Goal: Book appointment/travel/reservation

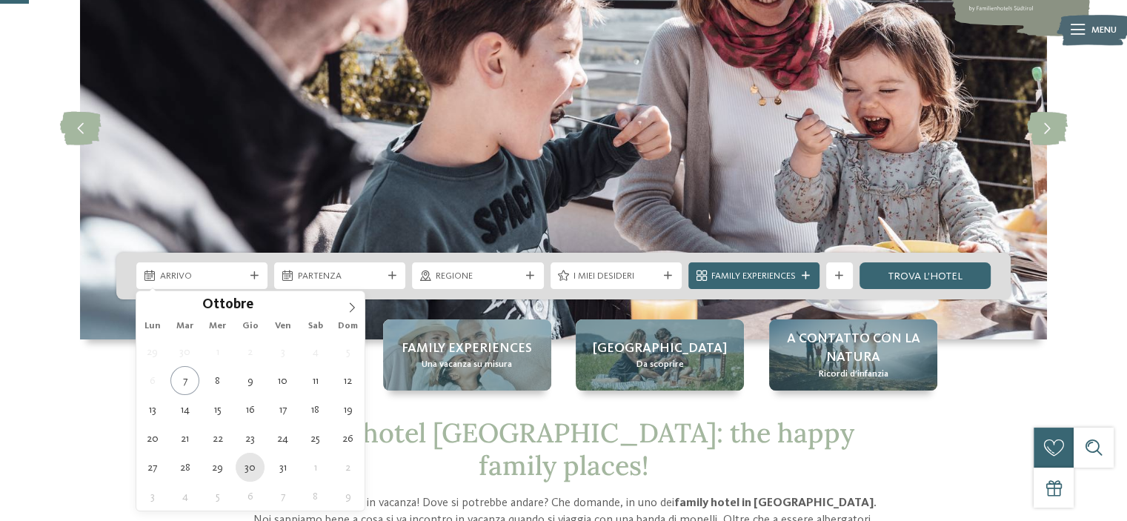
type div "30.10.2025"
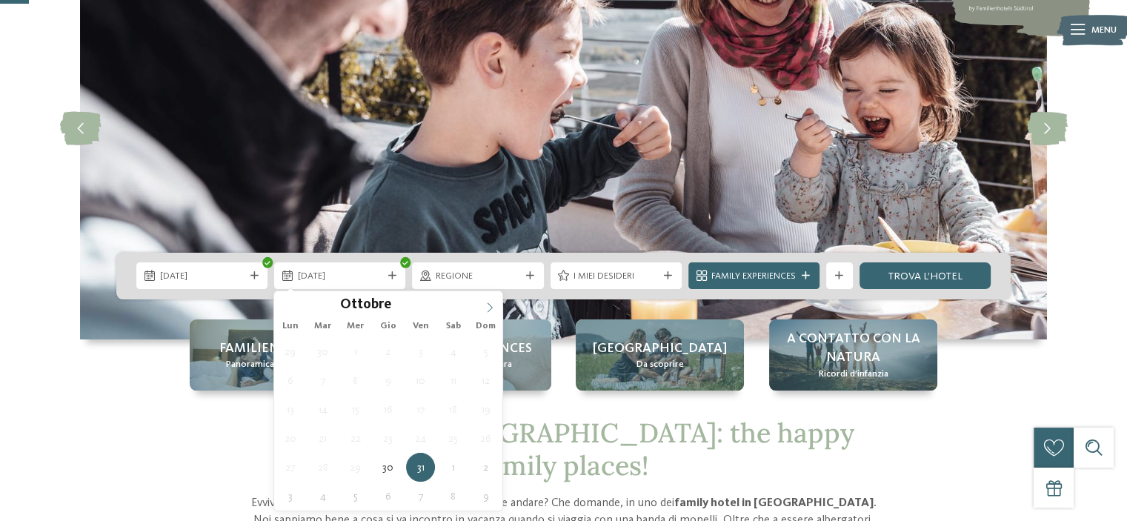
click at [489, 305] on icon at bounding box center [490, 307] width 10 height 10
type div "02.11.2025"
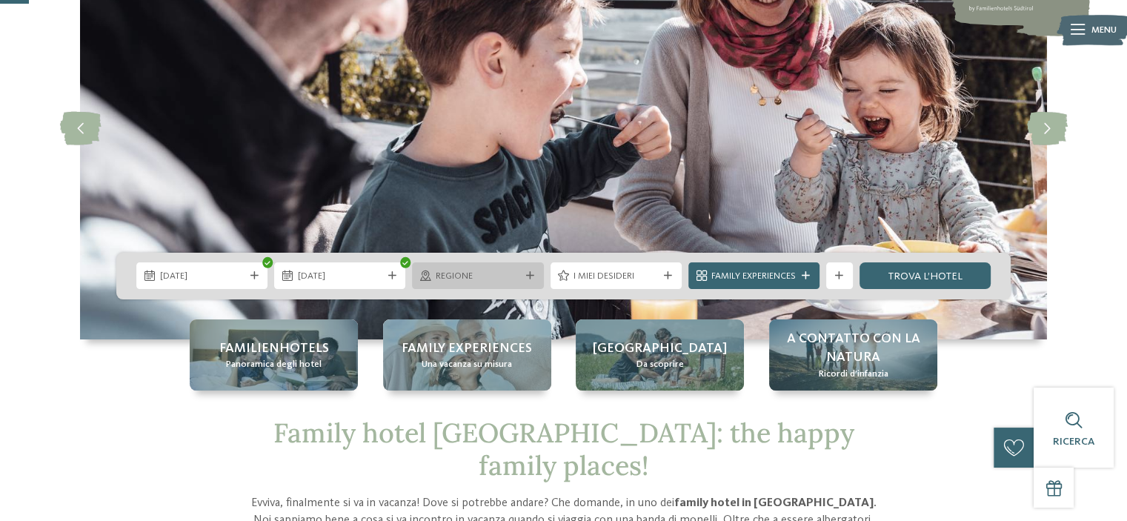
click at [532, 276] on icon at bounding box center [530, 276] width 8 height 8
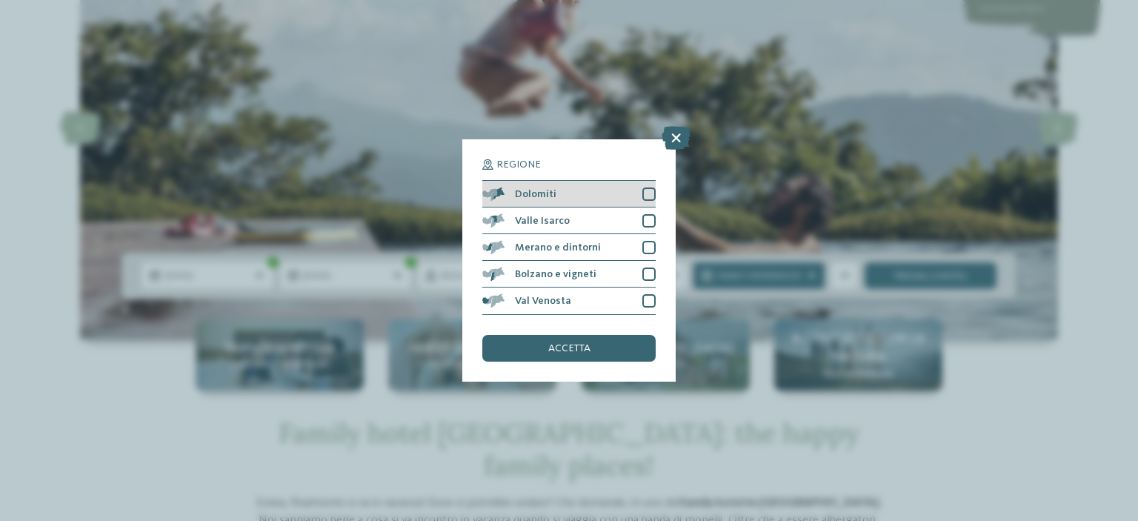
click at [643, 191] on div at bounding box center [648, 193] width 13 height 13
click at [645, 215] on div at bounding box center [648, 220] width 13 height 13
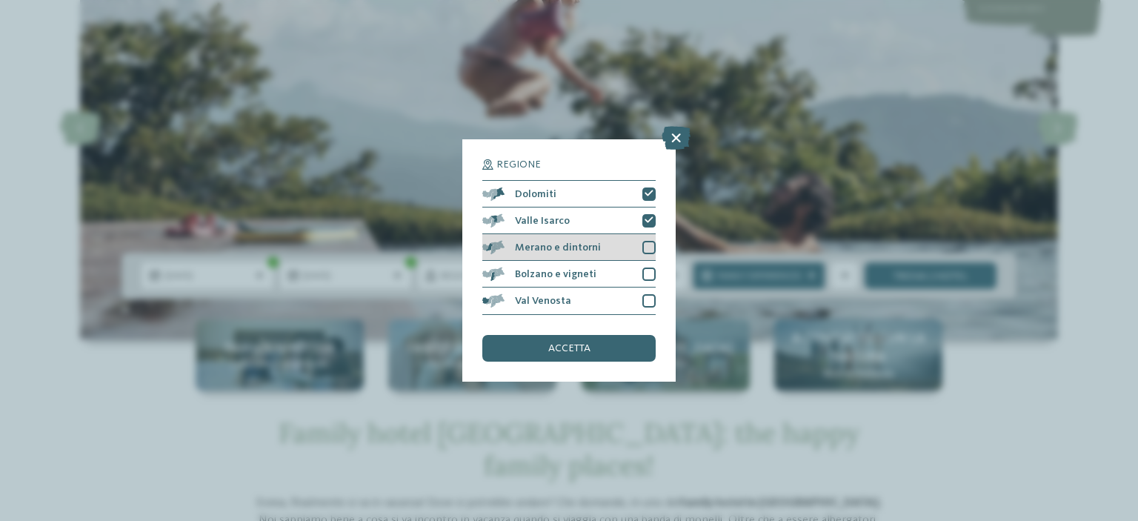
click at [651, 241] on div at bounding box center [648, 247] width 13 height 13
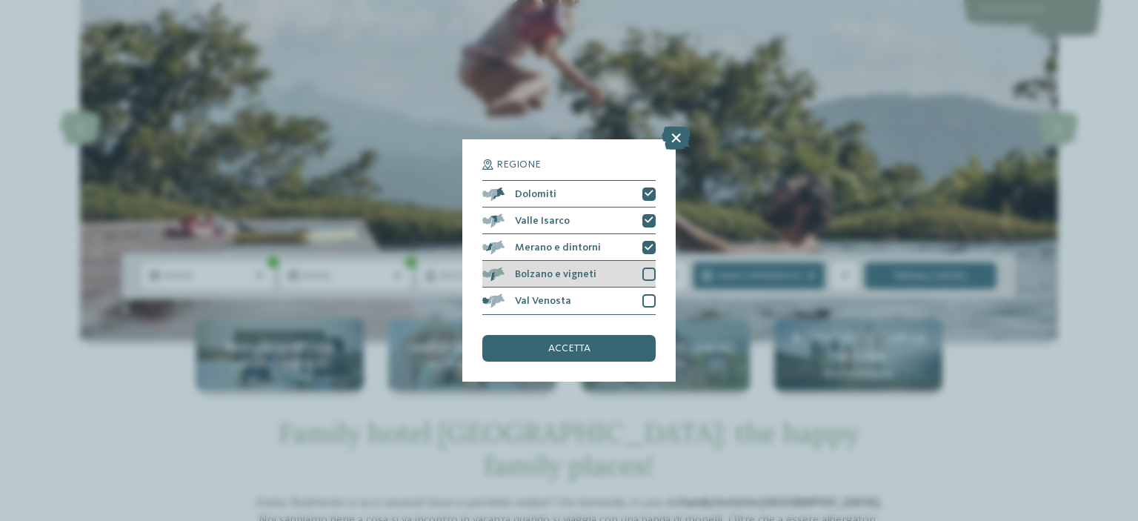
click at [652, 268] on div at bounding box center [648, 274] width 13 height 13
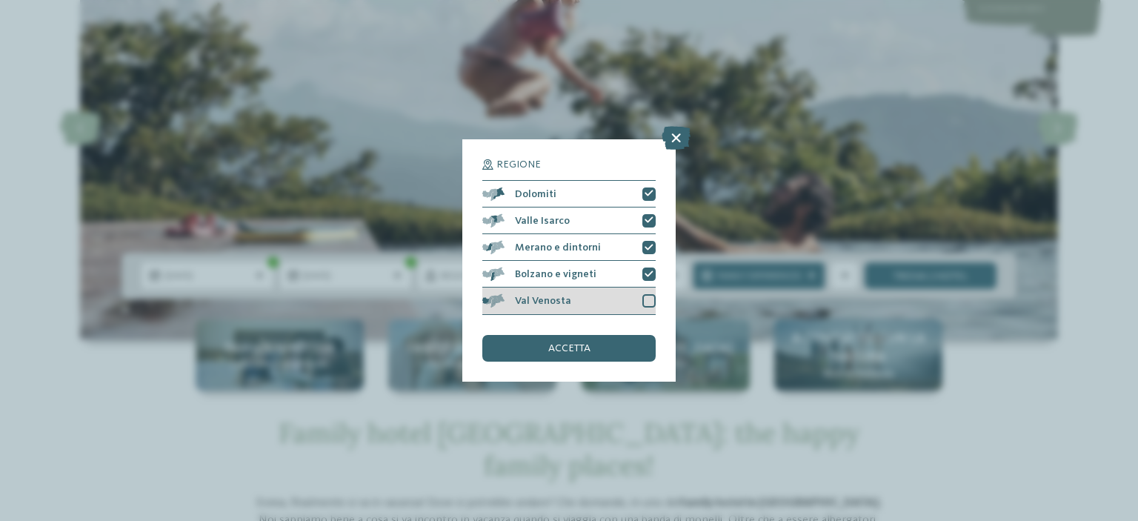
click at [652, 300] on div at bounding box center [648, 300] width 13 height 13
click at [592, 352] on div "accetta" at bounding box center [568, 348] width 173 height 27
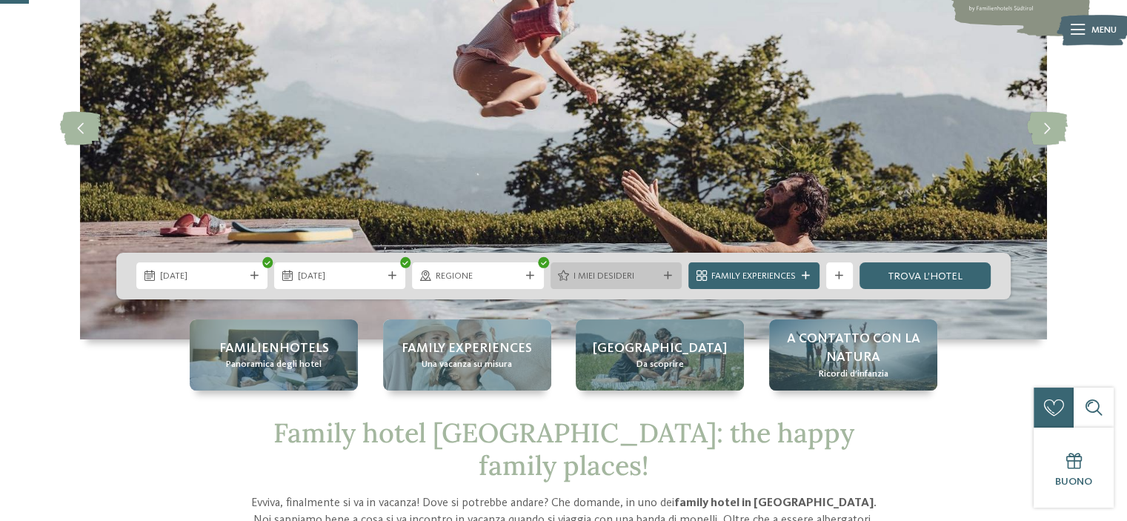
click at [670, 278] on icon at bounding box center [668, 276] width 8 height 8
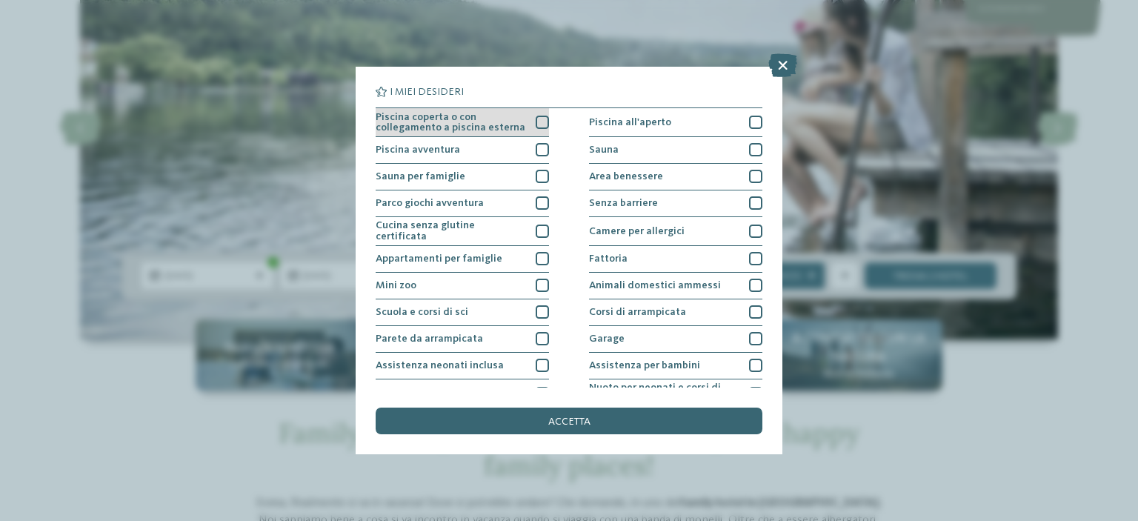
click at [536, 122] on div at bounding box center [542, 122] width 13 height 13
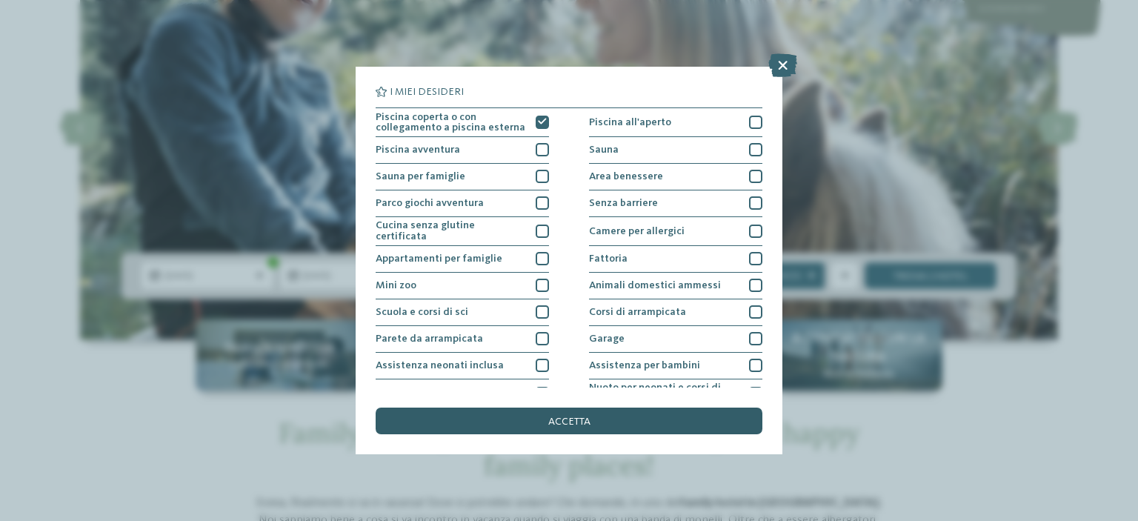
click at [620, 419] on div "accetta" at bounding box center [569, 421] width 387 height 27
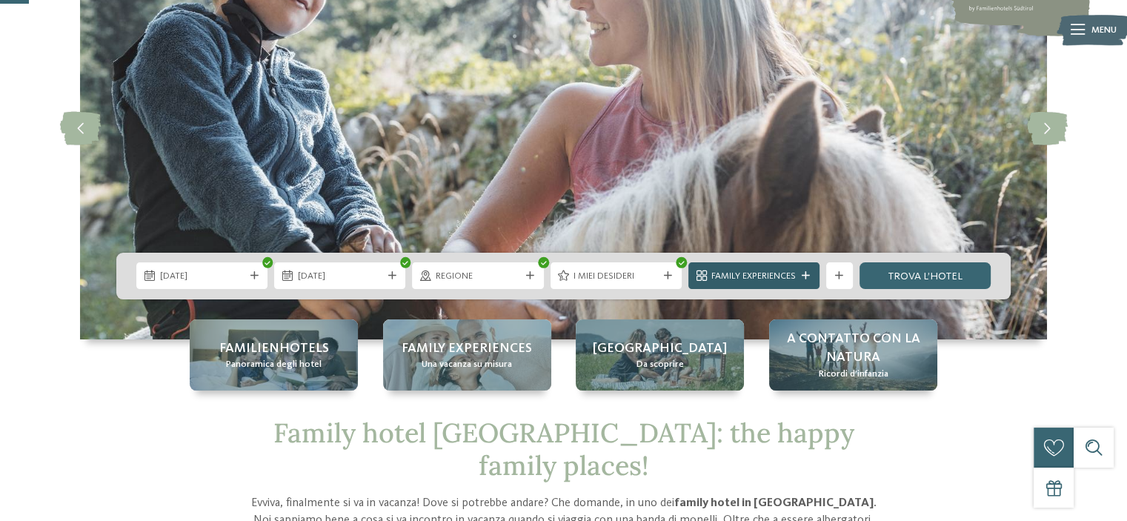
click at [797, 274] on div "Family Experiences" at bounding box center [753, 276] width 91 height 14
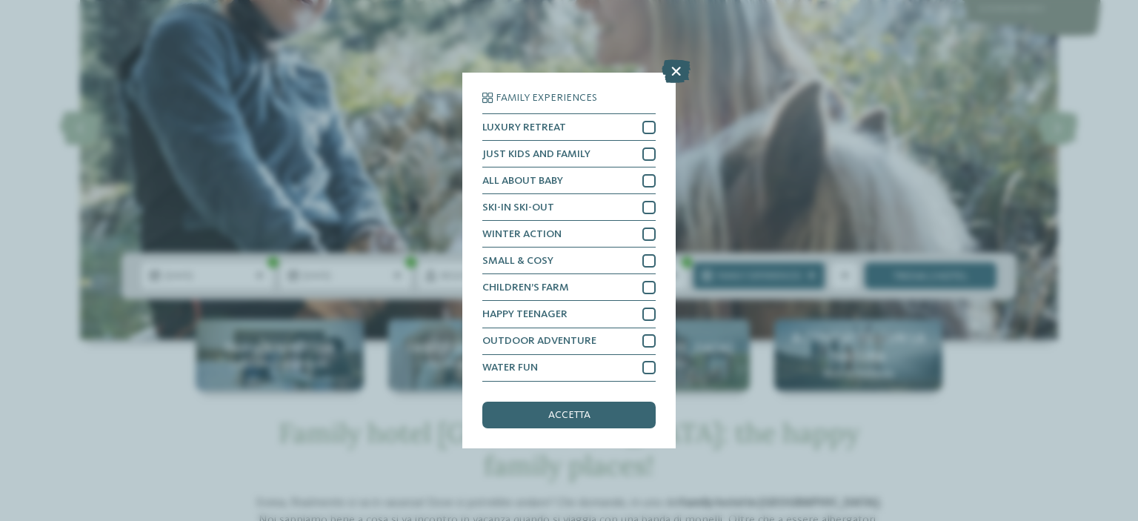
click at [671, 73] on icon at bounding box center [676, 72] width 29 height 24
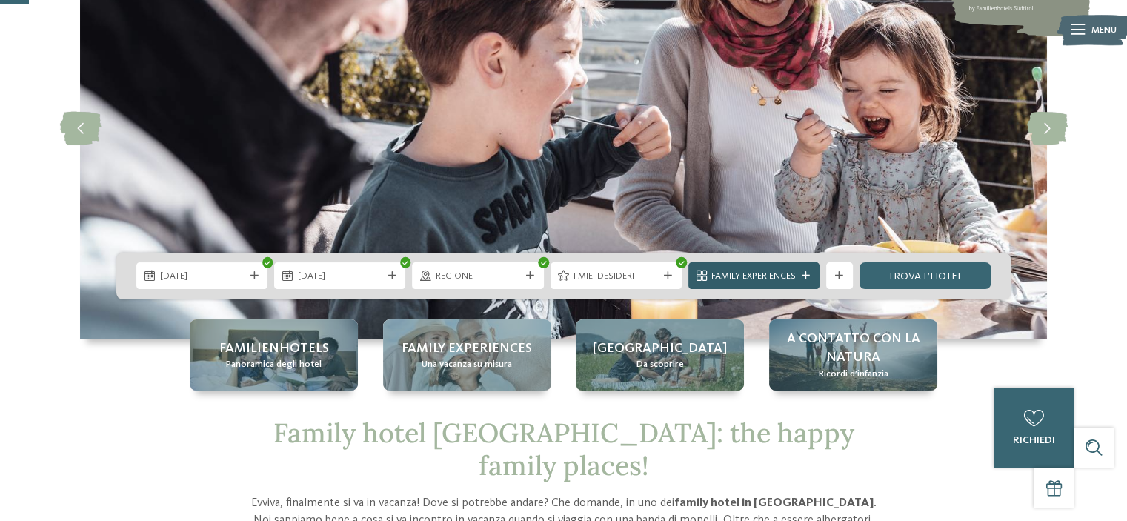
click at [807, 277] on icon at bounding box center [806, 276] width 8 height 8
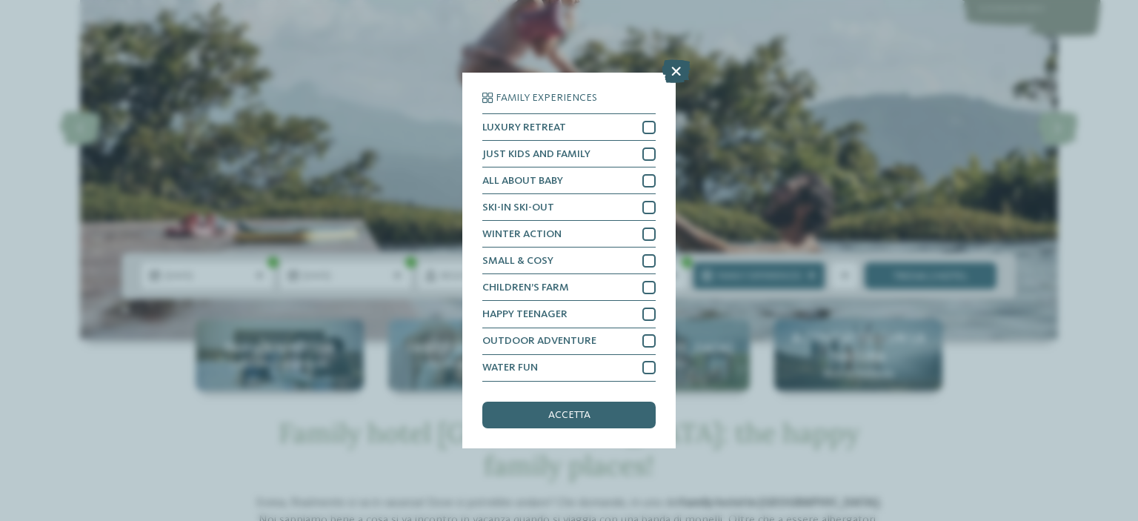
click at [677, 76] on icon at bounding box center [676, 72] width 29 height 24
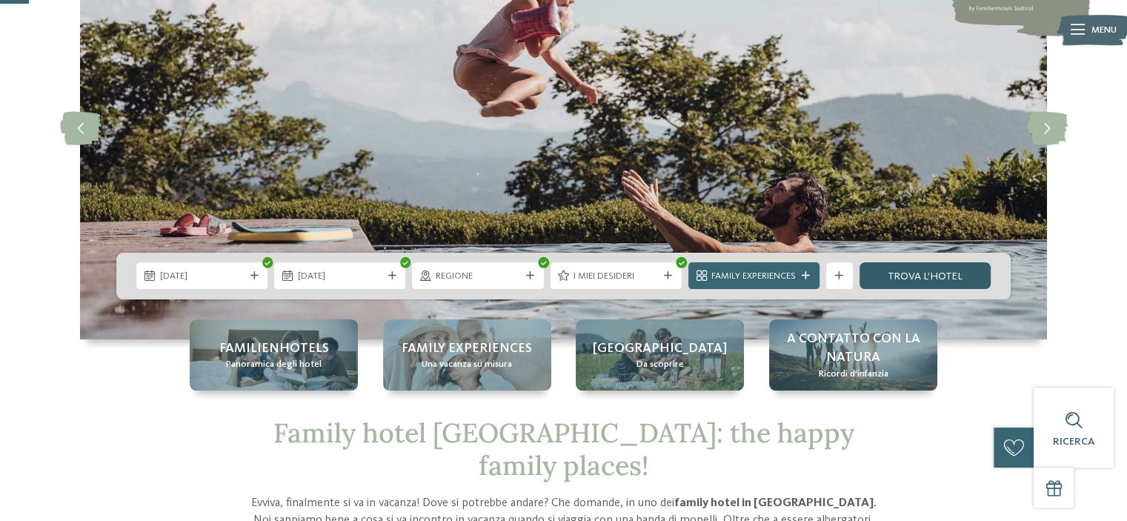
click at [909, 271] on link "trova l’hotel" at bounding box center [925, 275] width 131 height 27
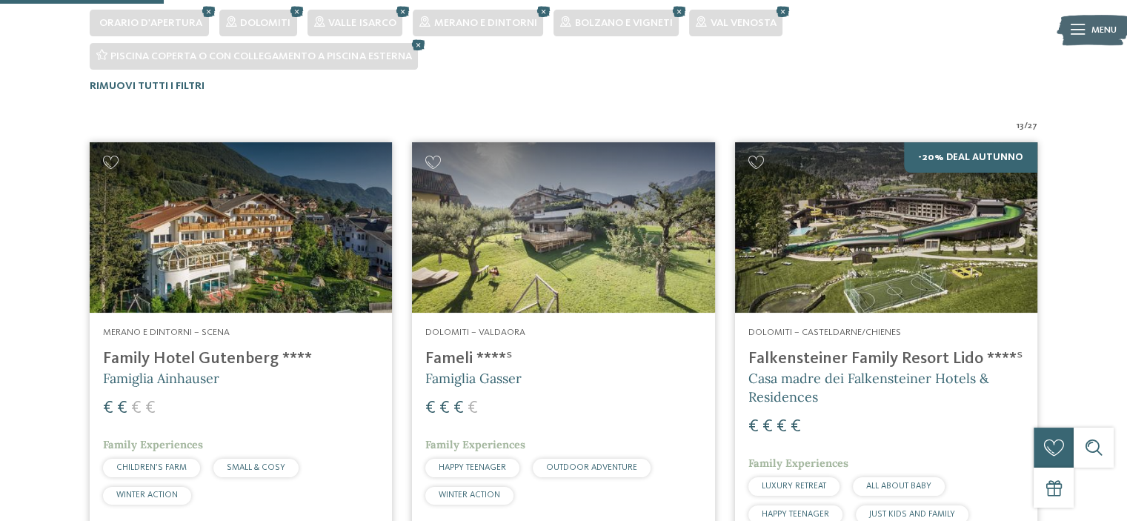
scroll to position [560, 0]
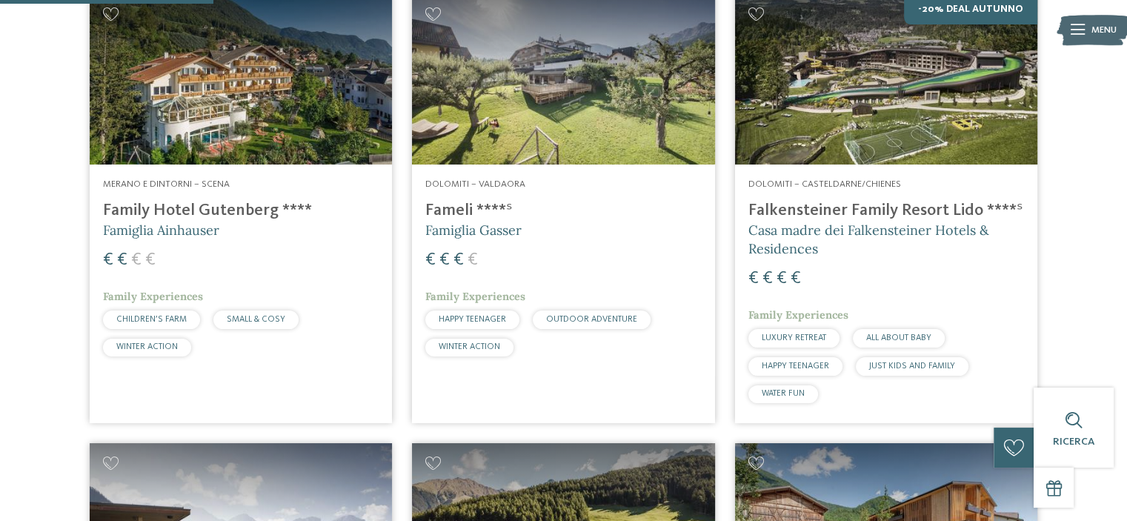
click at [242, 204] on h4 "Family Hotel Gutenberg ****" at bounding box center [241, 211] width 276 height 20
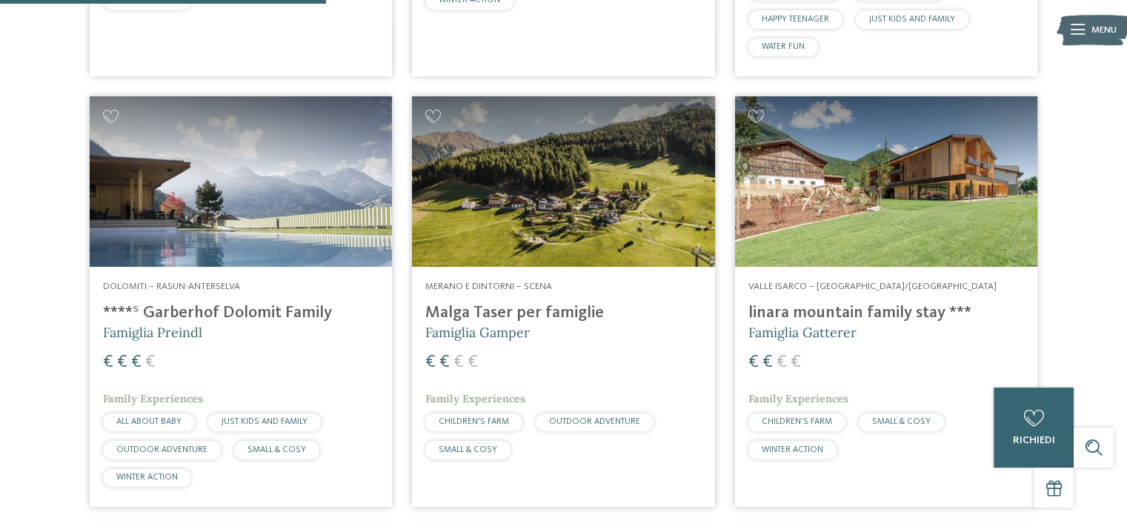
scroll to position [931, 0]
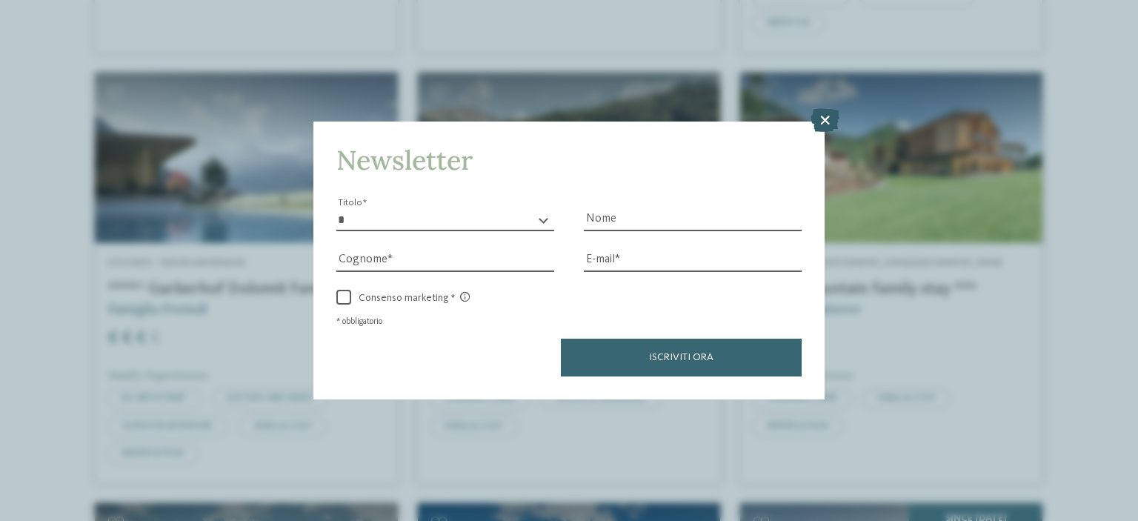
click at [828, 124] on icon at bounding box center [825, 120] width 29 height 24
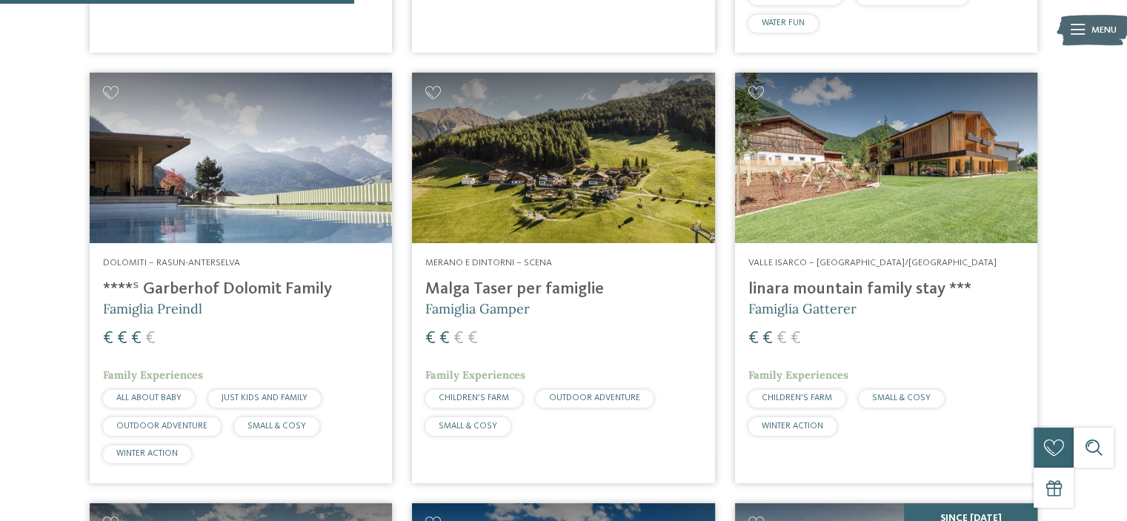
click at [892, 218] on img at bounding box center [886, 158] width 302 height 170
click at [670, 197] on img at bounding box center [563, 158] width 302 height 170
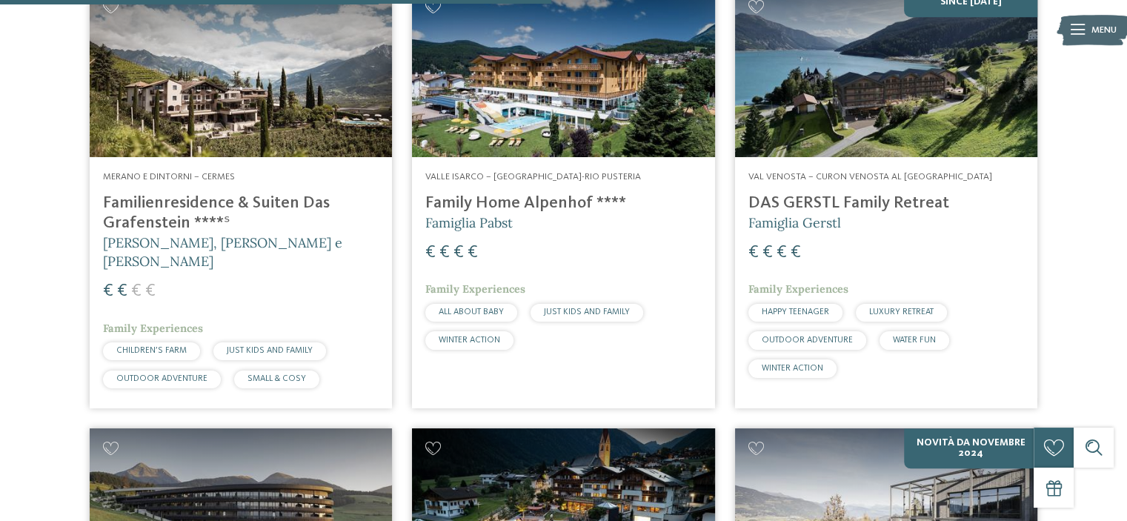
scroll to position [1449, 0]
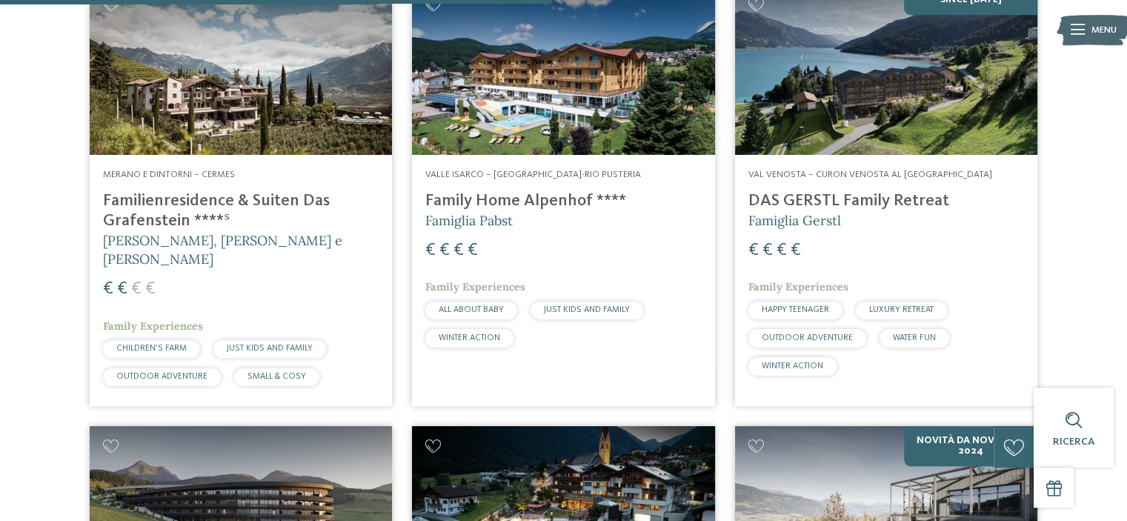
click at [273, 202] on h4 "Familienresidence & Suiten Das Grafenstein ****ˢ" at bounding box center [241, 211] width 276 height 40
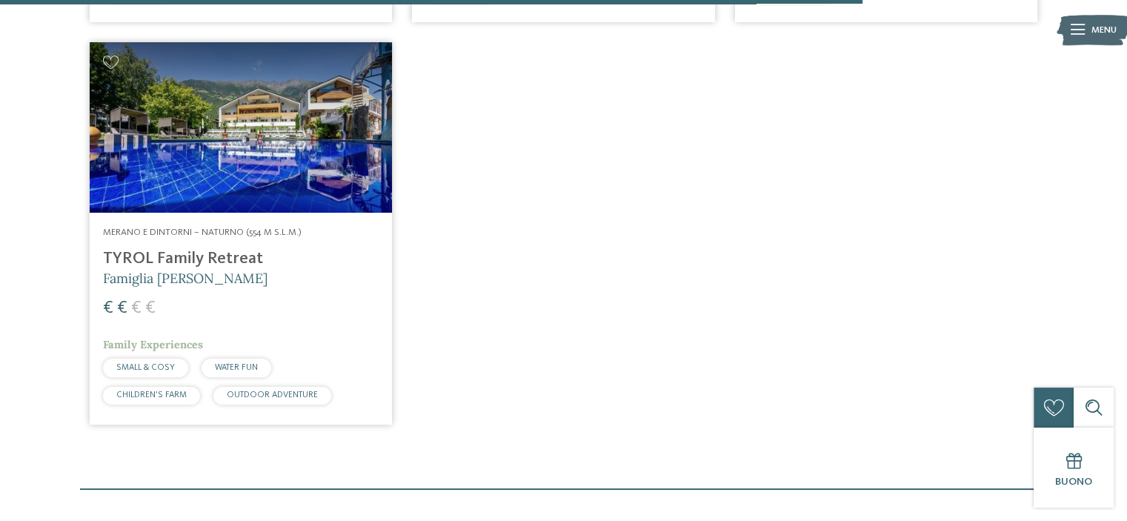
scroll to position [2265, 0]
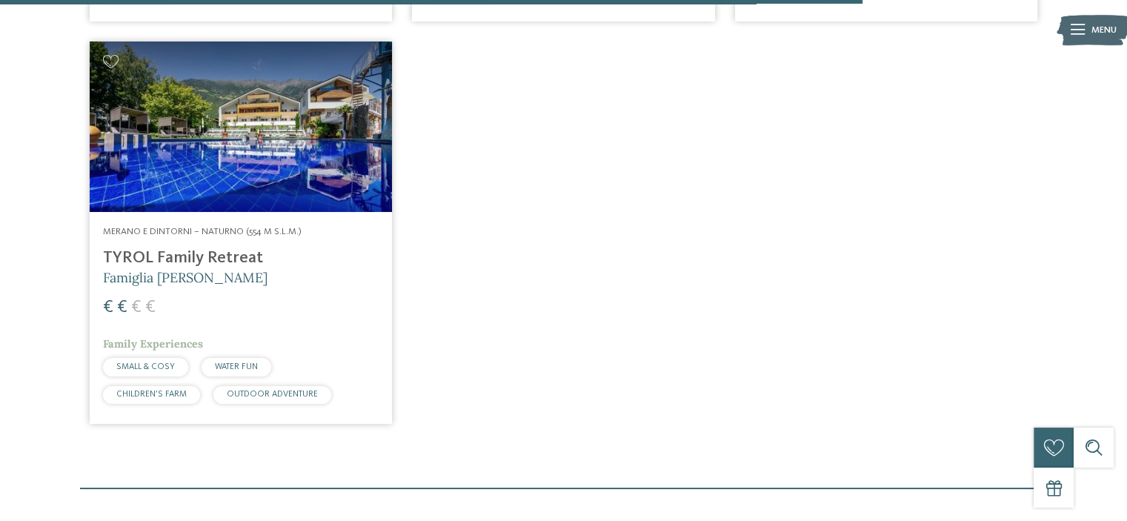
click at [193, 153] on img at bounding box center [241, 126] width 302 height 170
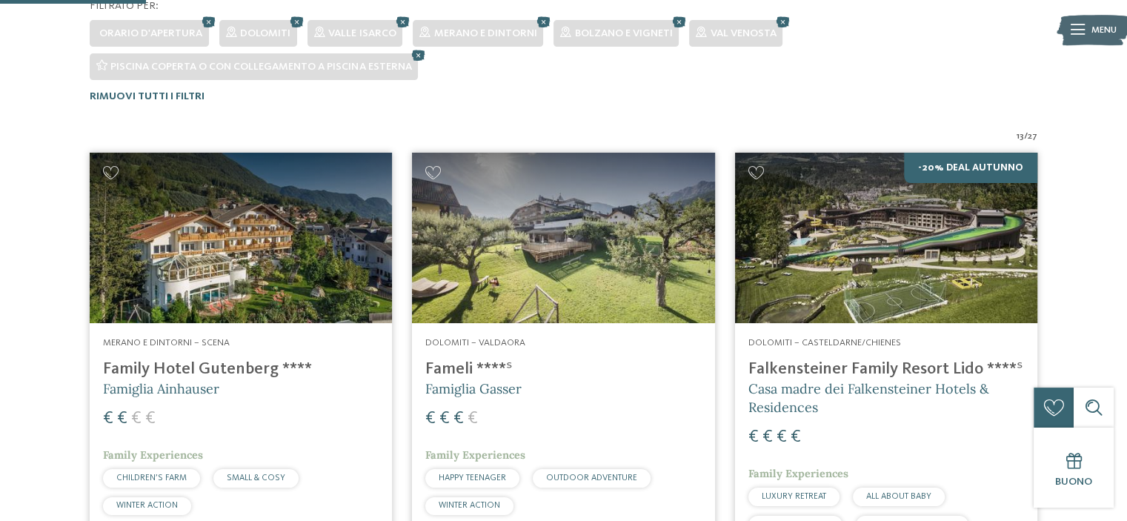
scroll to position [486, 0]
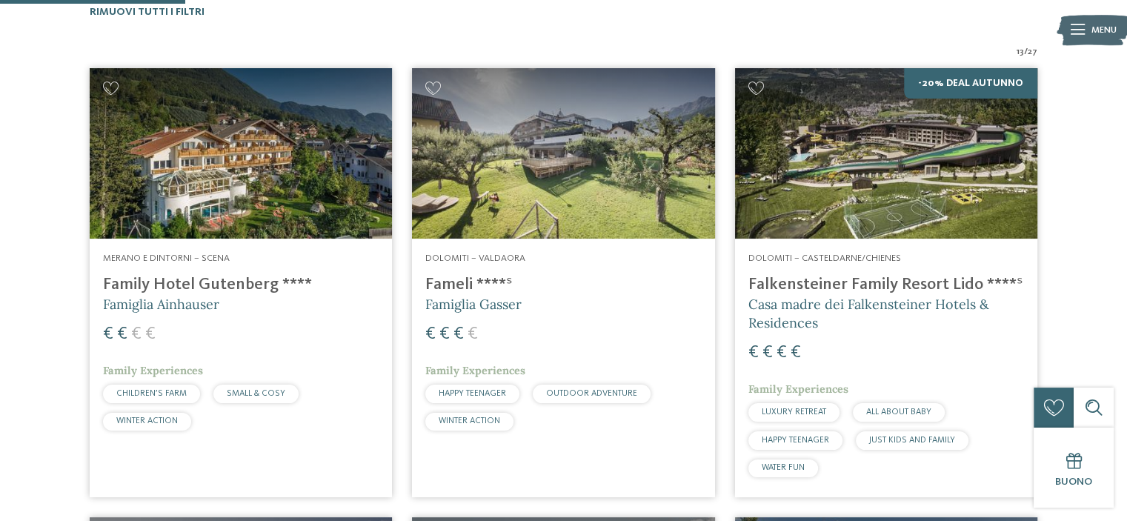
click at [824, 277] on h4 "Falkensteiner Family Resort Lido ****ˢ" at bounding box center [886, 285] width 276 height 20
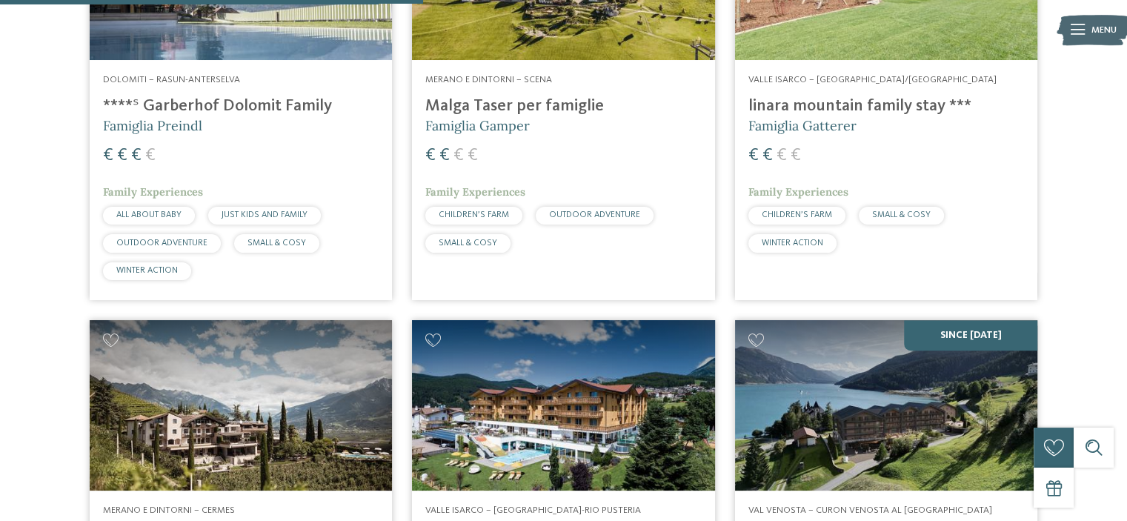
scroll to position [1112, 0]
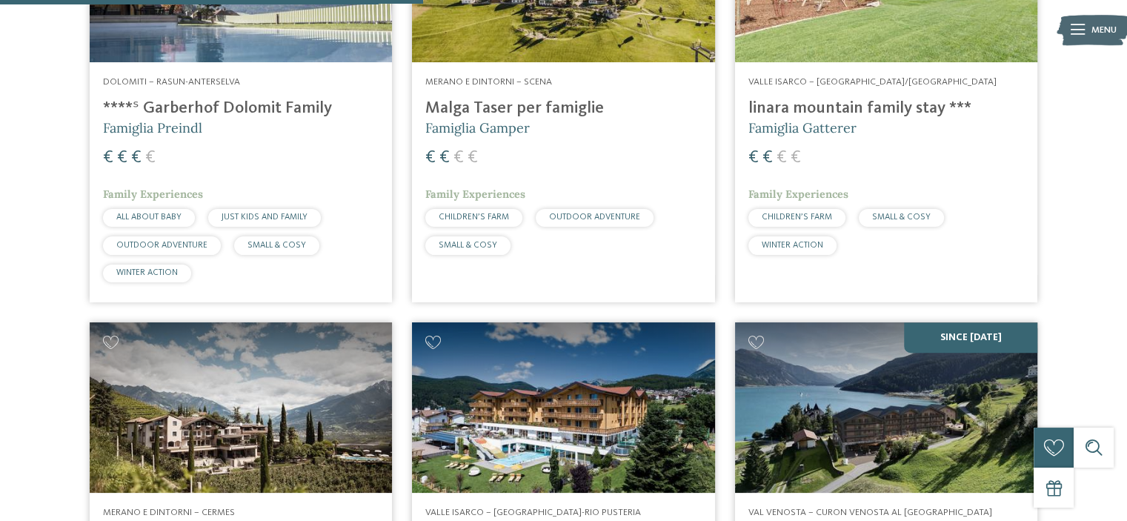
click at [886, 104] on h4 "linara mountain family stay ***" at bounding box center [886, 109] width 276 height 20
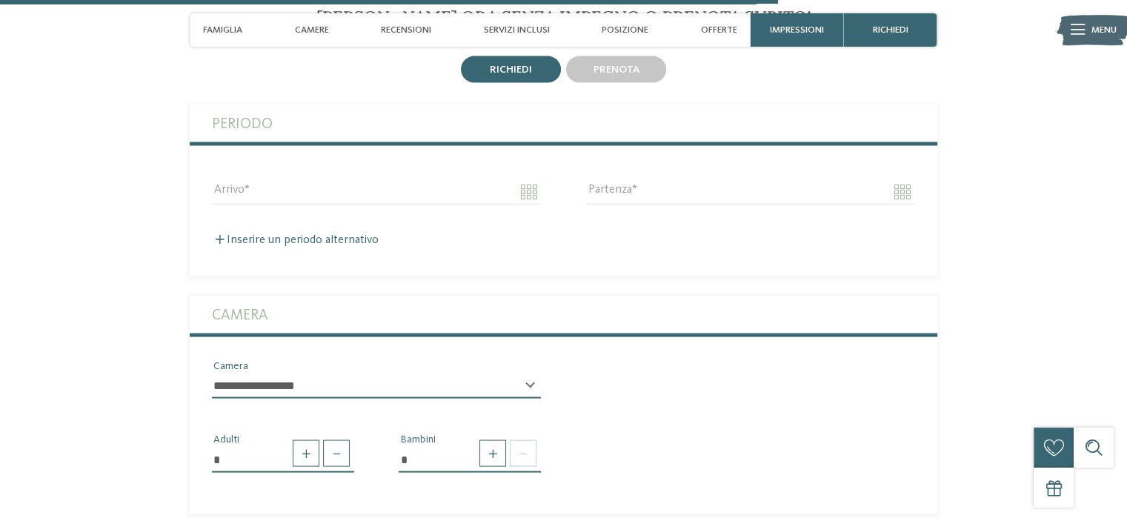
scroll to position [2668, 0]
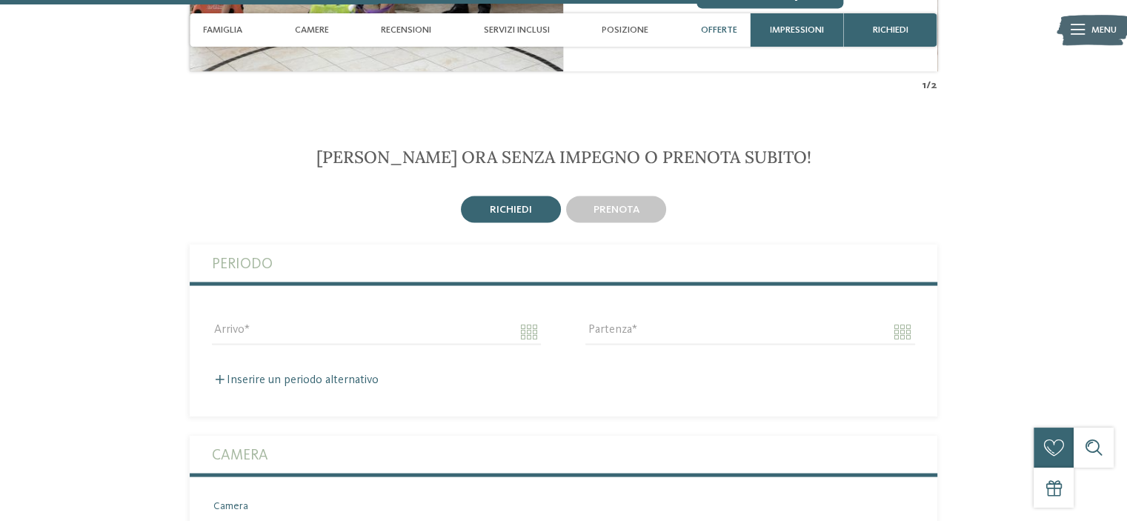
click at [612, 207] on div "prenota" at bounding box center [615, 209] width 105 height 32
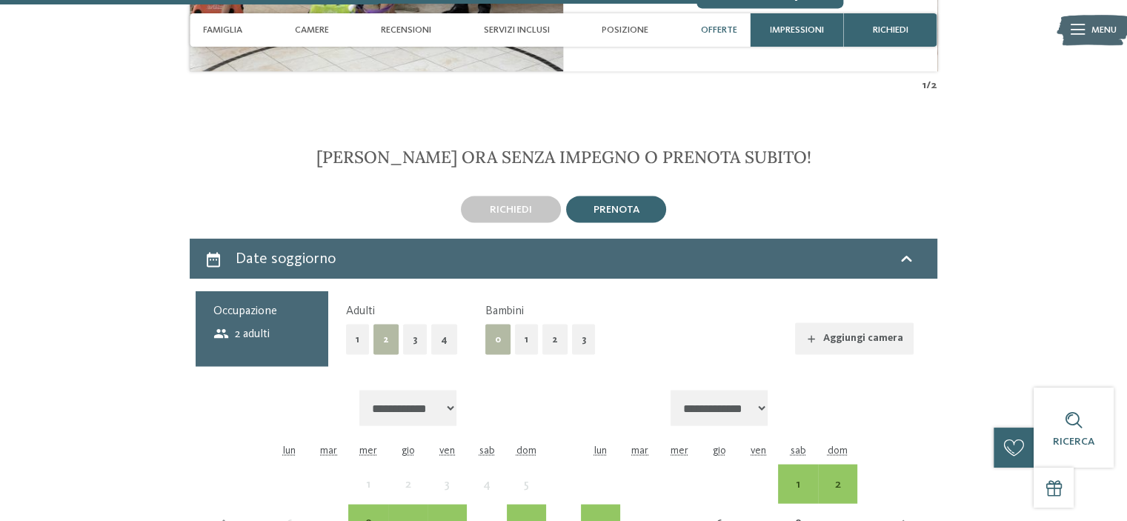
click at [612, 200] on div "prenota" at bounding box center [616, 209] width 100 height 27
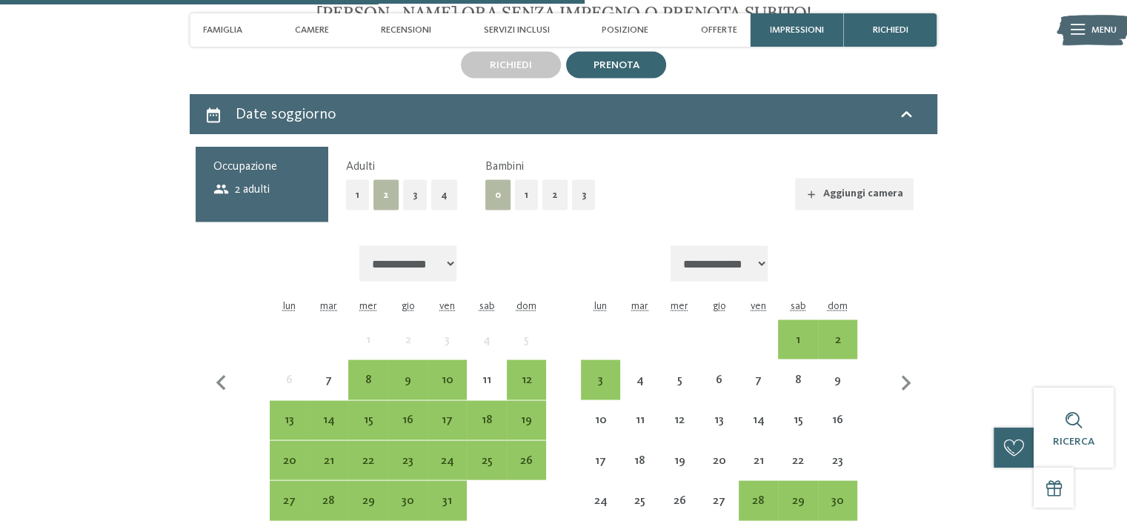
scroll to position [2816, 0]
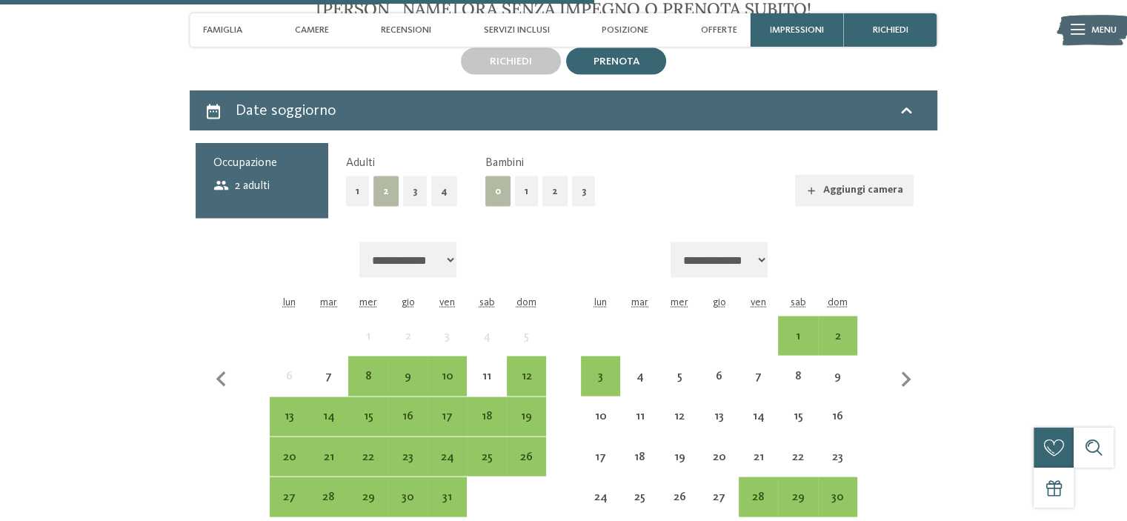
click at [516, 176] on button "1" at bounding box center [526, 191] width 23 height 30
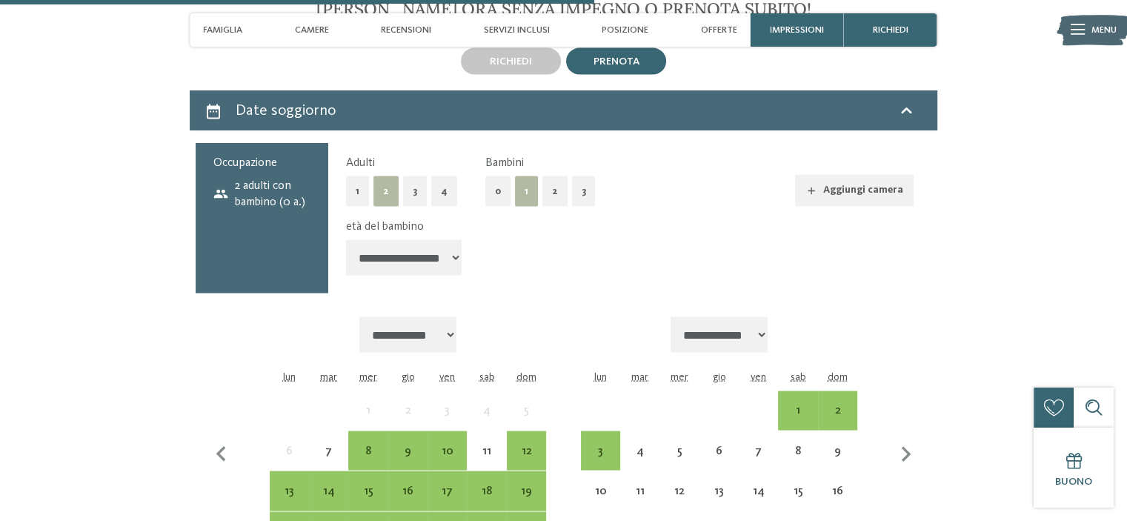
click at [447, 239] on select "**********" at bounding box center [404, 257] width 116 height 36
select select "*"
click at [346, 239] on select "**********" at bounding box center [404, 257] width 116 height 36
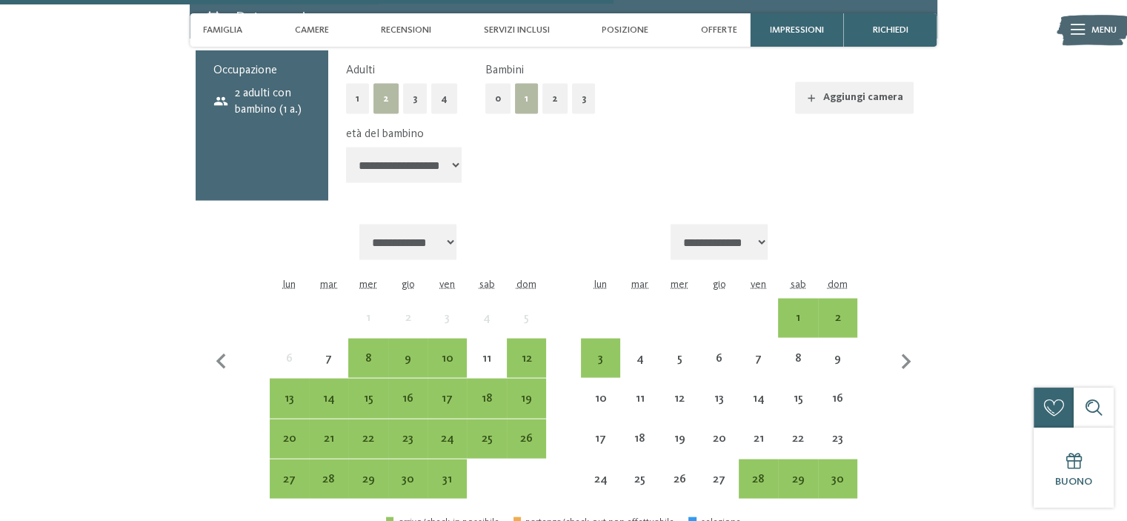
scroll to position [3038, 0]
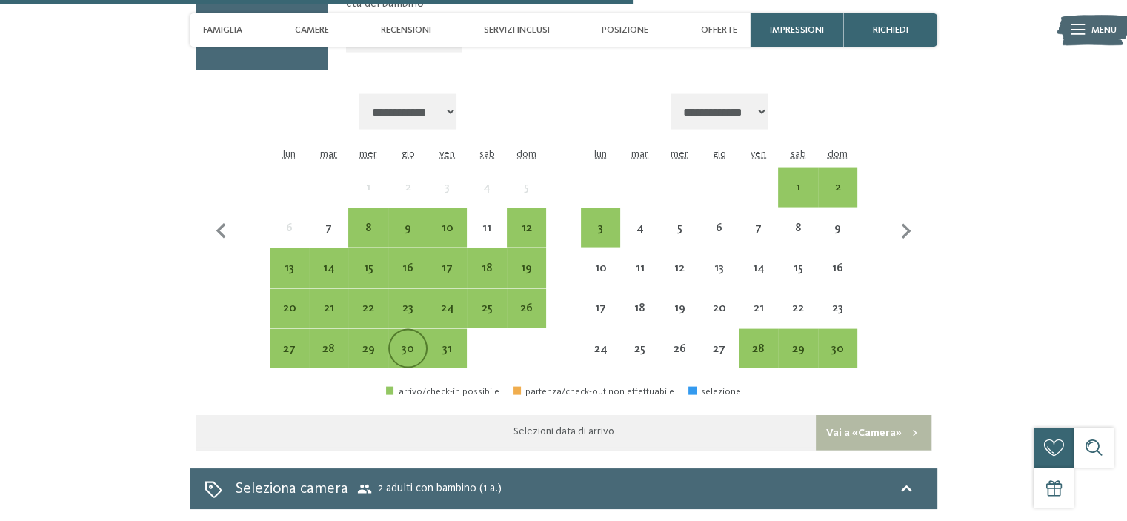
click at [415, 343] on div "30" at bounding box center [408, 361] width 36 height 36
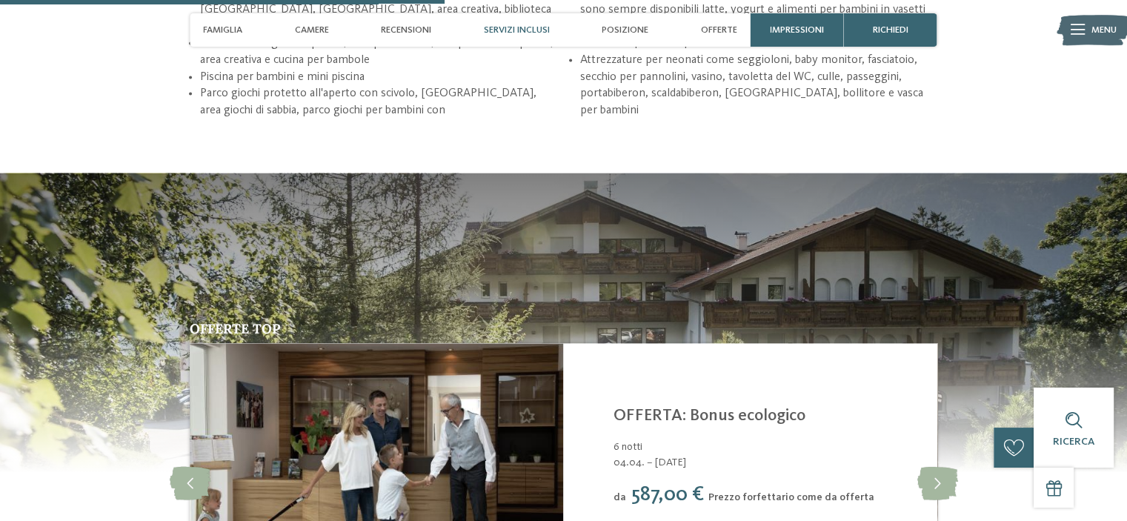
scroll to position [2075, 0]
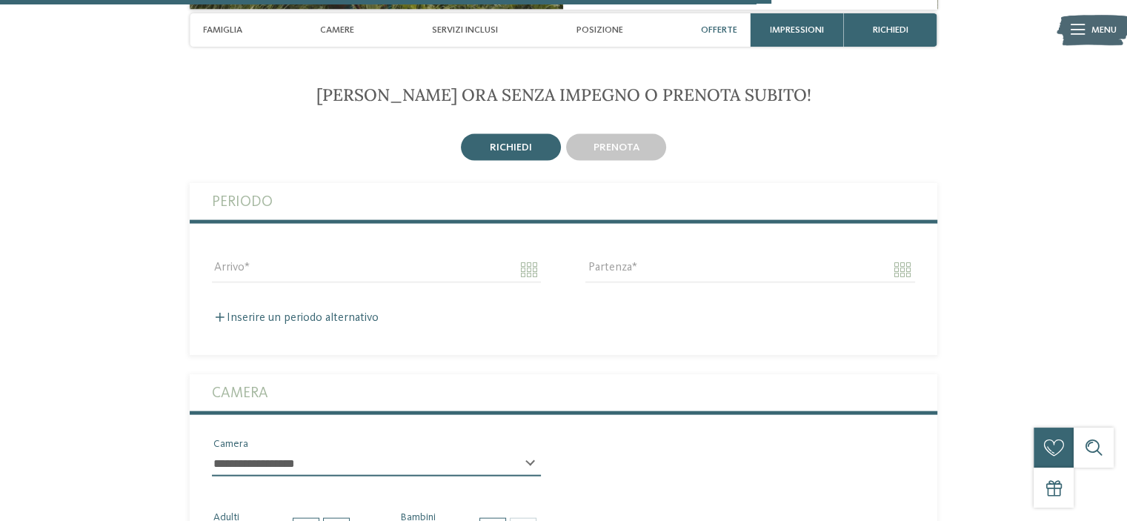
scroll to position [3038, 0]
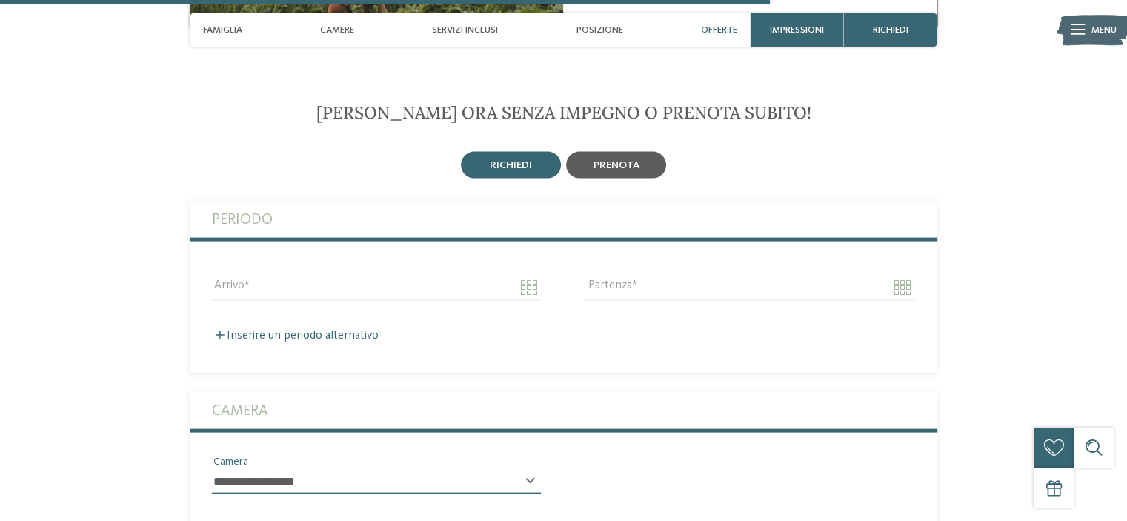
click at [642, 152] on div "prenota" at bounding box center [616, 165] width 100 height 27
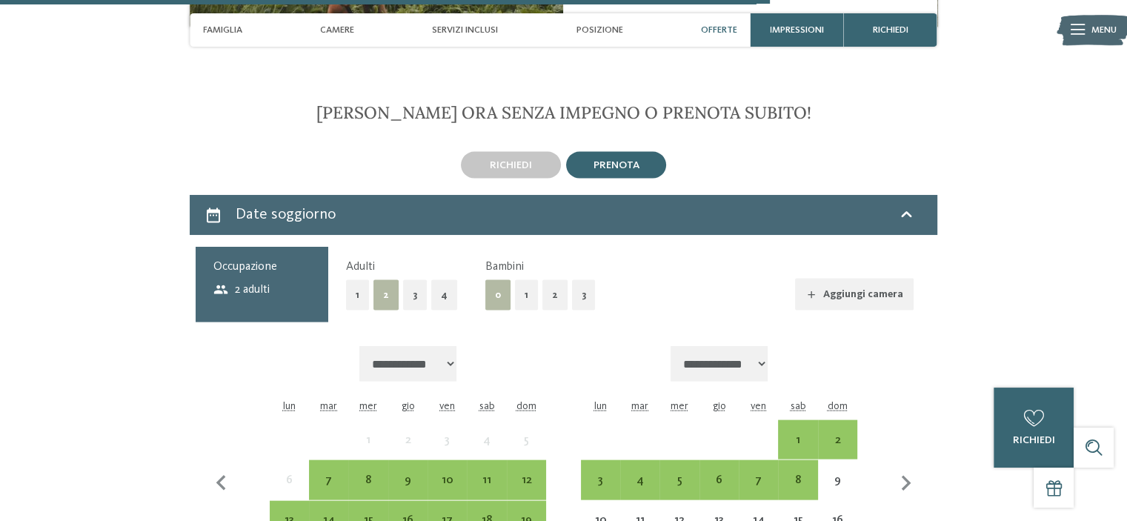
click at [519, 280] on button "1" at bounding box center [526, 295] width 23 height 30
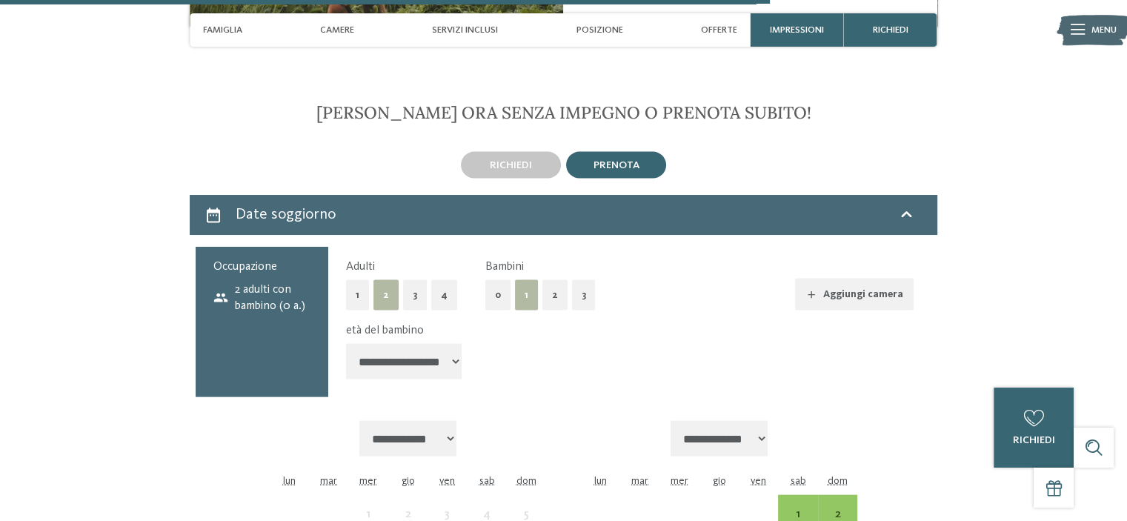
click at [454, 344] on select "**********" at bounding box center [404, 362] width 116 height 36
select select "*"
click at [346, 344] on select "**********" at bounding box center [404, 362] width 116 height 36
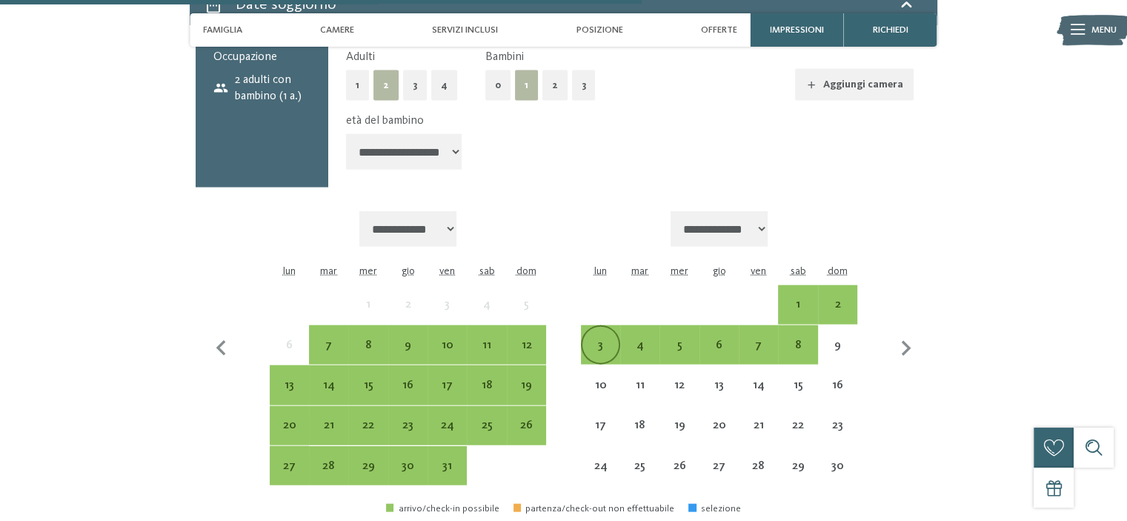
scroll to position [3261, 0]
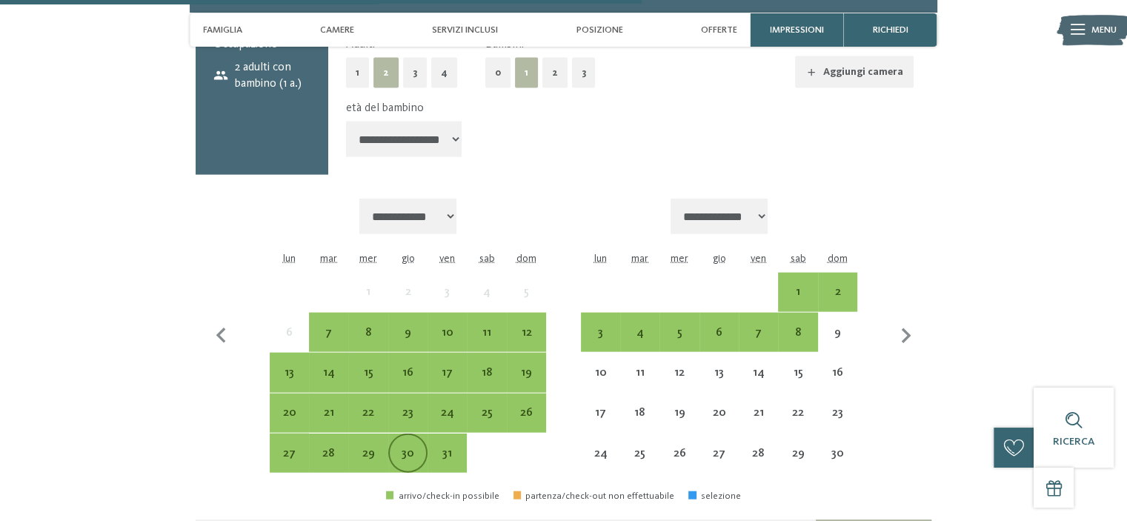
click at [414, 448] on div "30" at bounding box center [408, 466] width 36 height 36
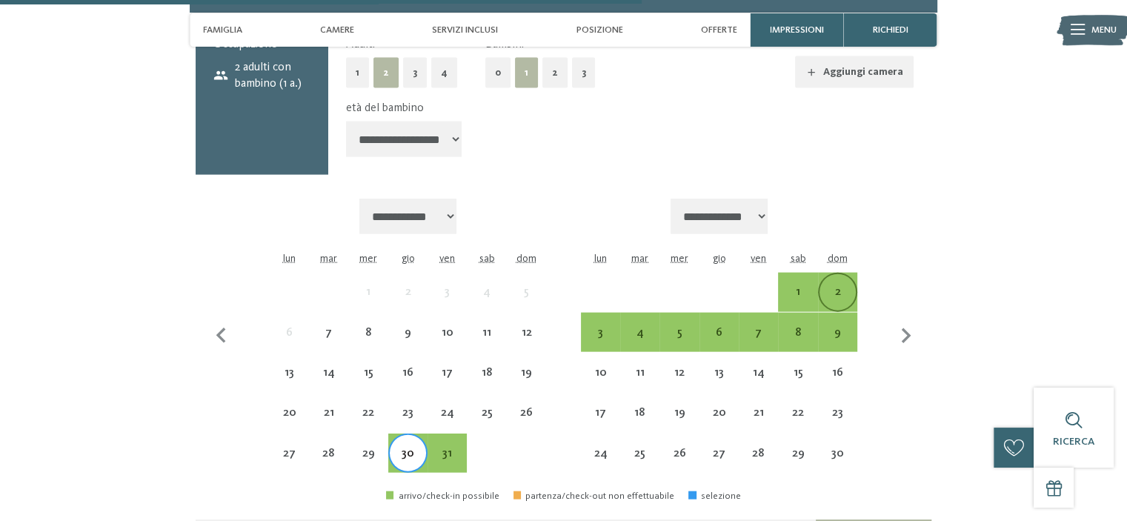
click at [848, 286] on div "2" at bounding box center [838, 304] width 36 height 36
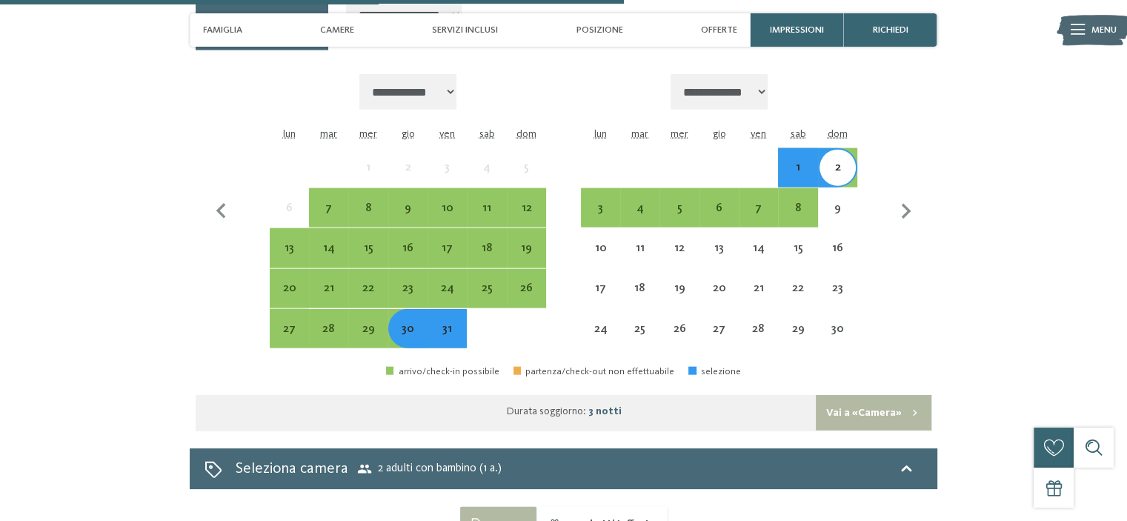
scroll to position [3409, 0]
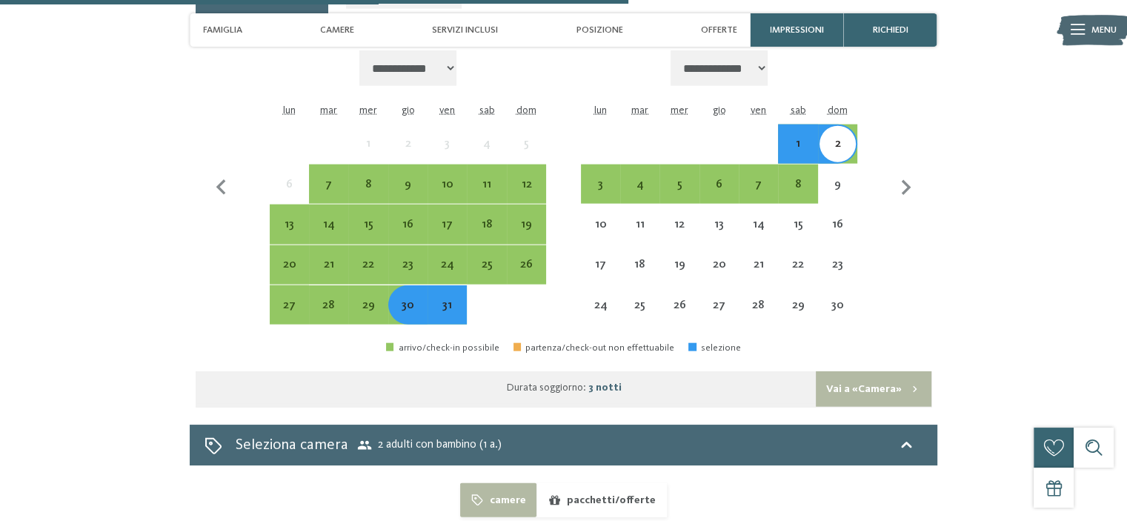
click at [858, 371] on button "Vai a «Camera»" at bounding box center [874, 389] width 116 height 36
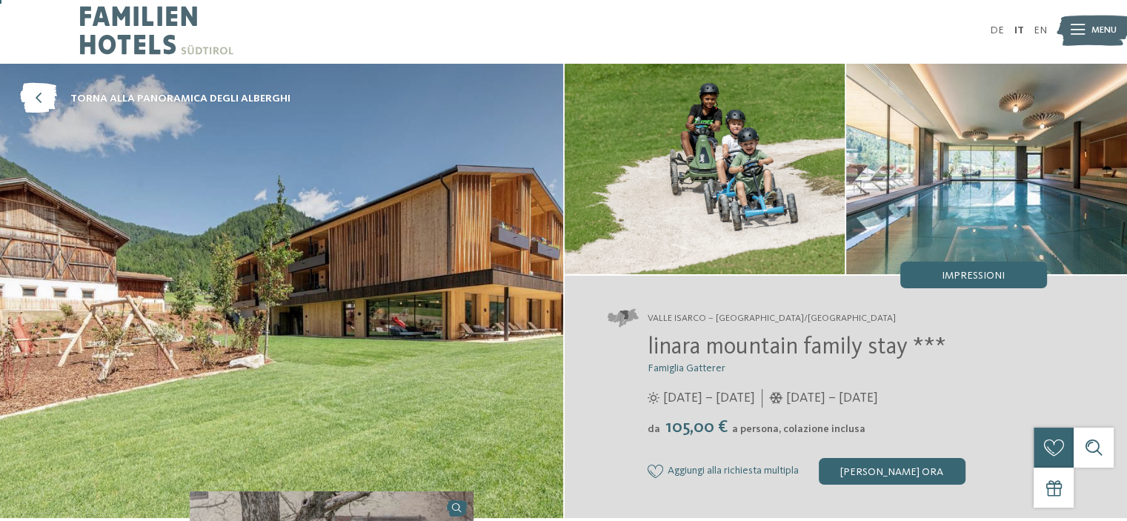
scroll to position [0, 0]
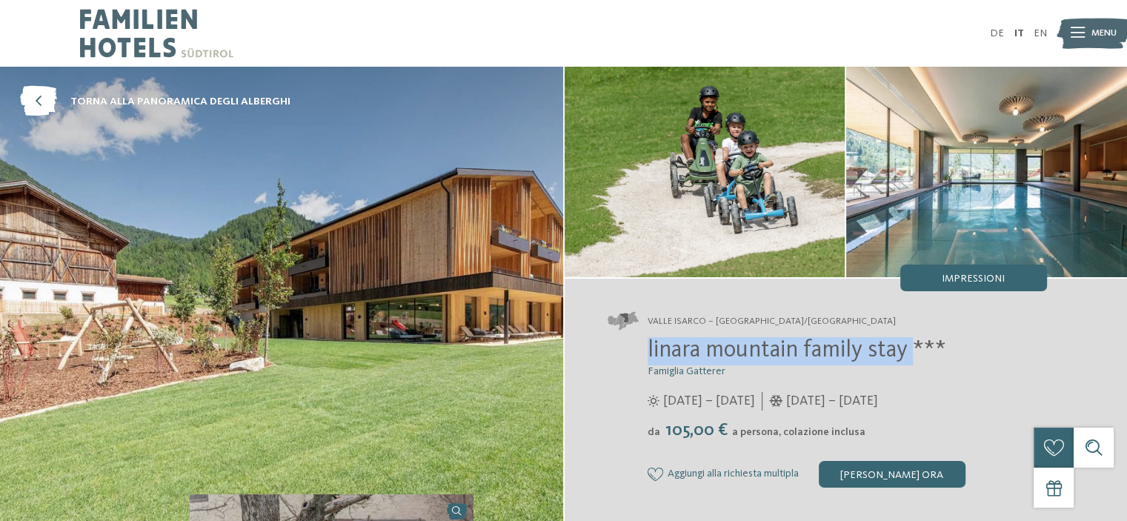
copy span "linara mountain family stay"
drag, startPoint x: 649, startPoint y: 353, endPoint x: 919, endPoint y: 349, distance: 269.8
click at [919, 349] on span "linara mountain family stay ***" at bounding box center [797, 351] width 299 height 24
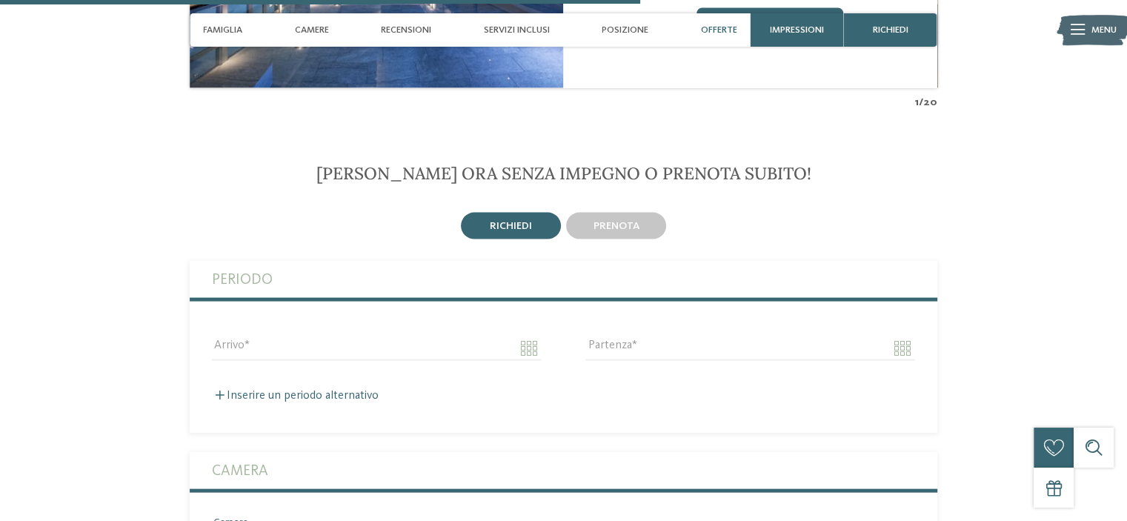
scroll to position [3112, 0]
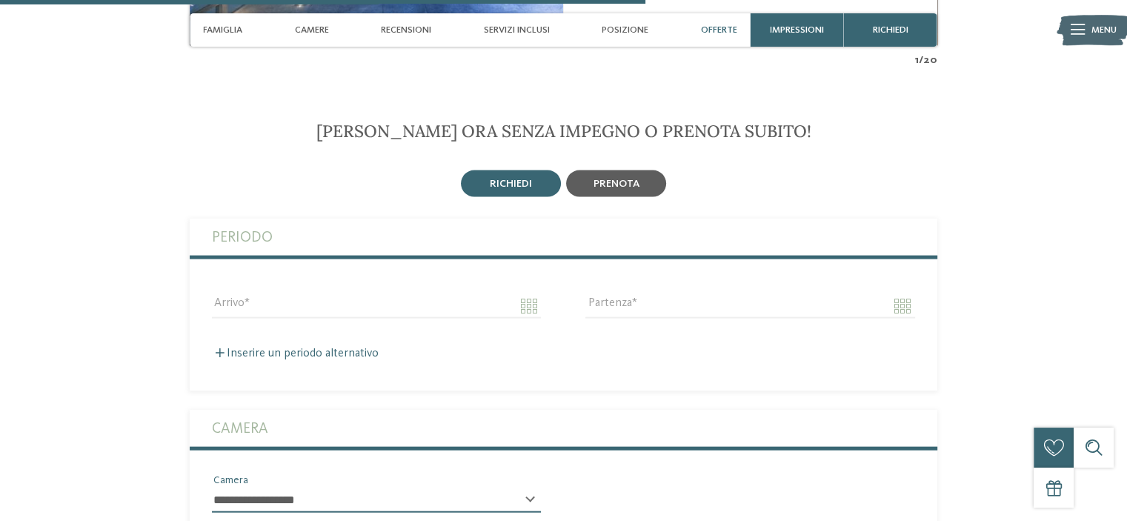
click at [611, 179] on span "prenota" at bounding box center [617, 184] width 46 height 10
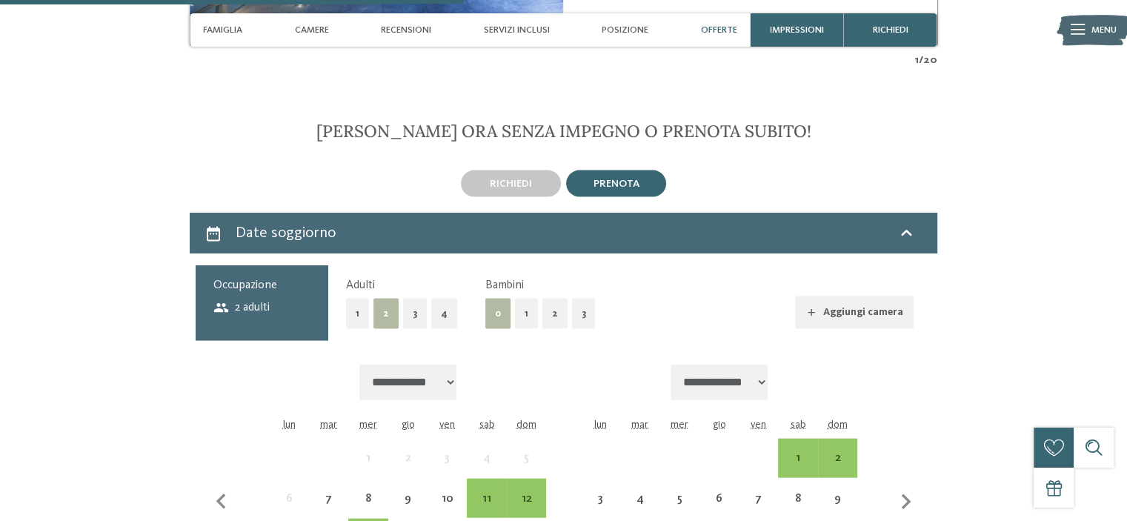
scroll to position [3261, 0]
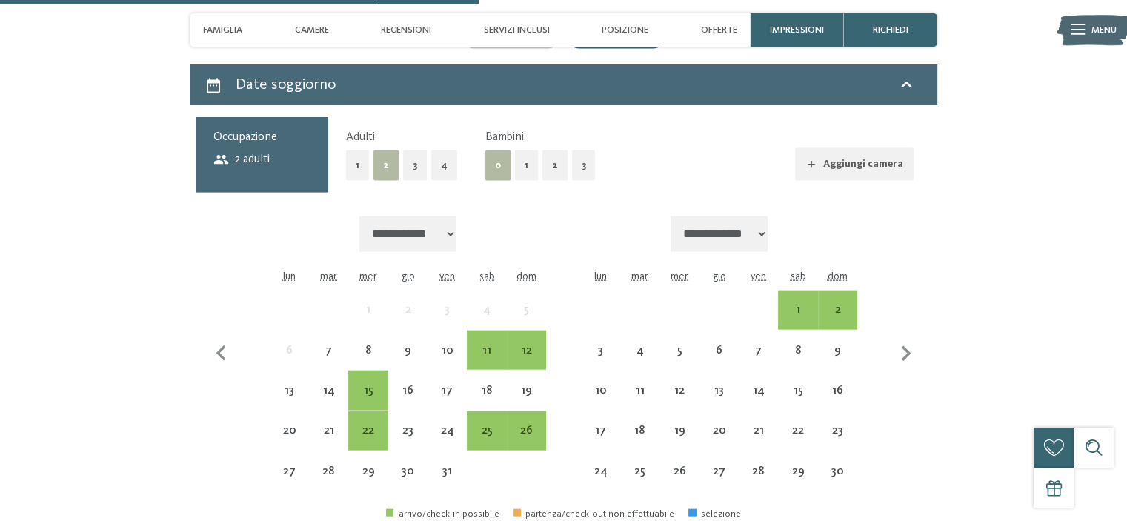
click at [519, 150] on button "1" at bounding box center [526, 165] width 23 height 30
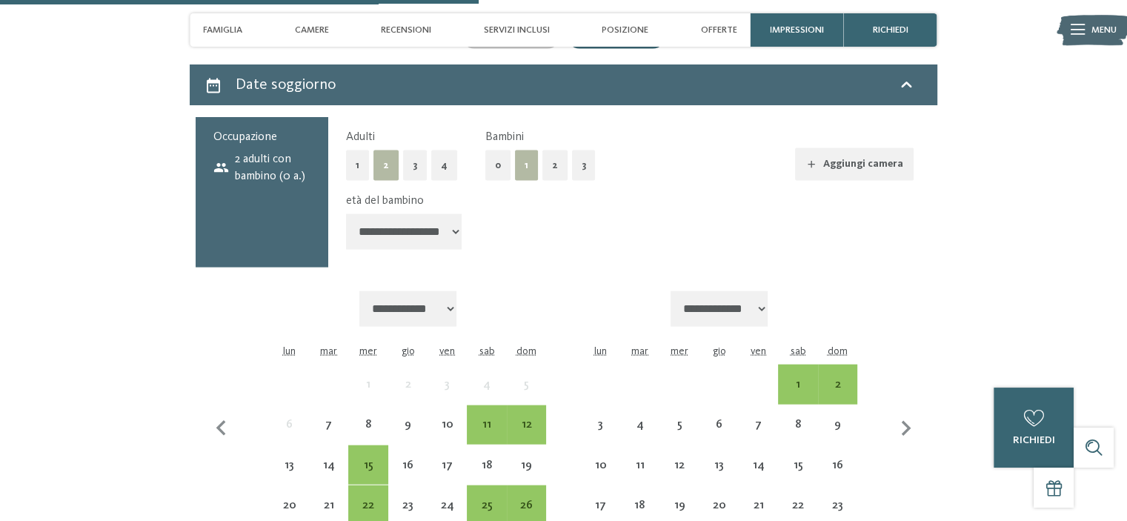
click at [421, 216] on select "**********" at bounding box center [404, 232] width 116 height 36
select select "*"
click at [346, 214] on select "**********" at bounding box center [404, 232] width 116 height 36
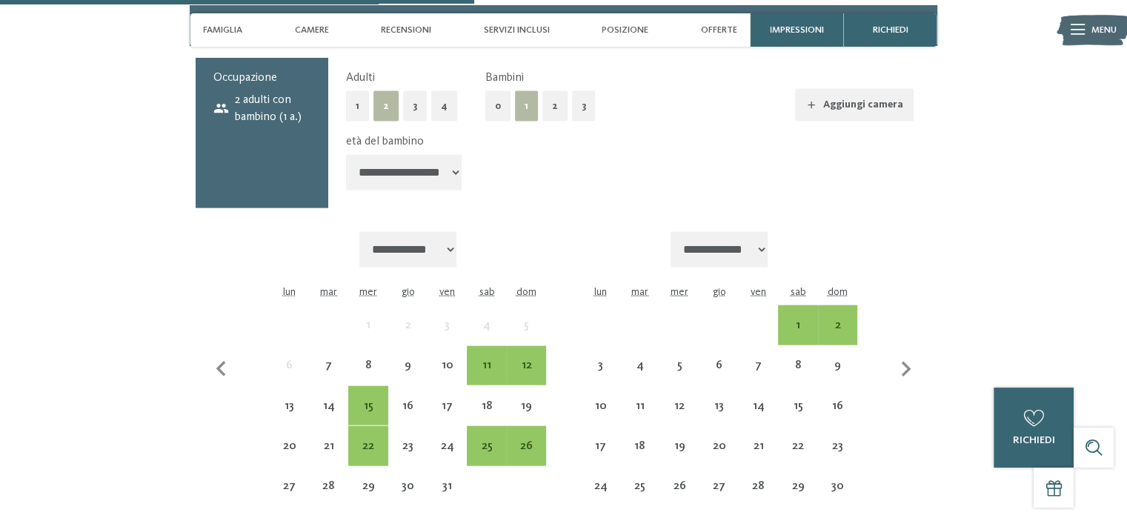
scroll to position [3409, 0]
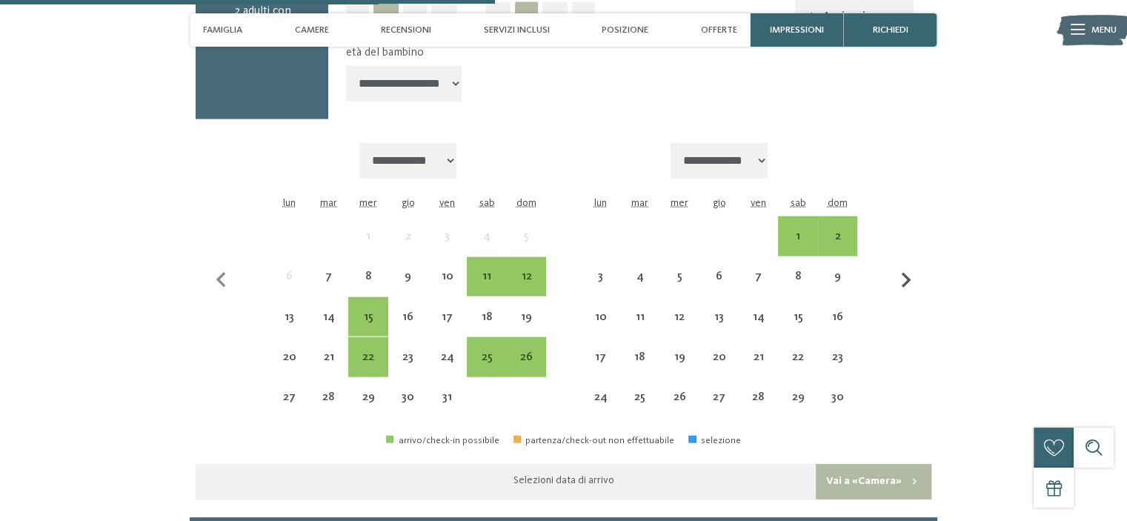
click at [902, 265] on icon "button" at bounding box center [906, 280] width 31 height 31
select select "**********"
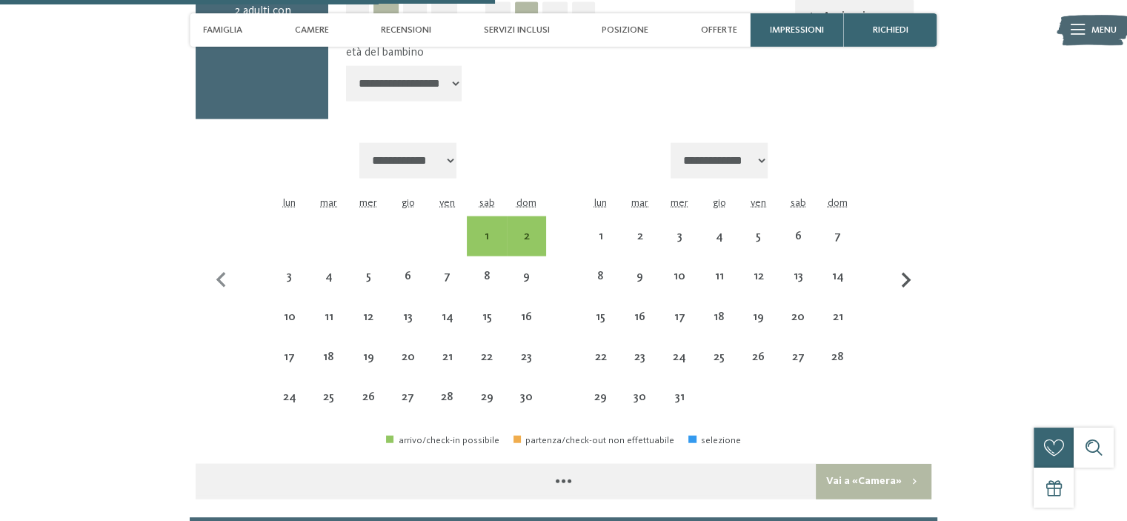
select select "**********"
click at [216, 269] on icon "button" at bounding box center [221, 280] width 31 height 31
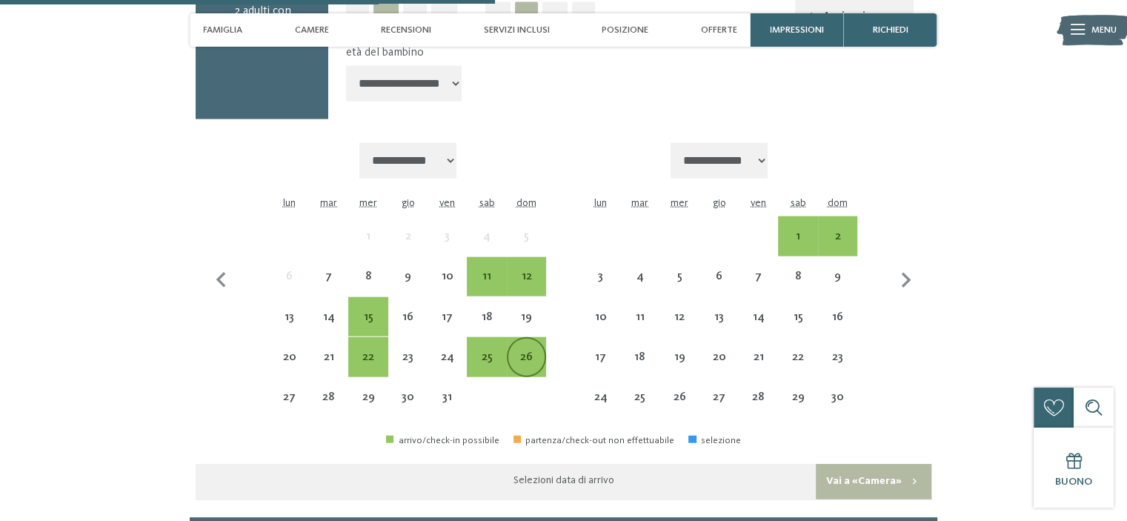
click at [537, 351] on div "26" at bounding box center [526, 369] width 36 height 36
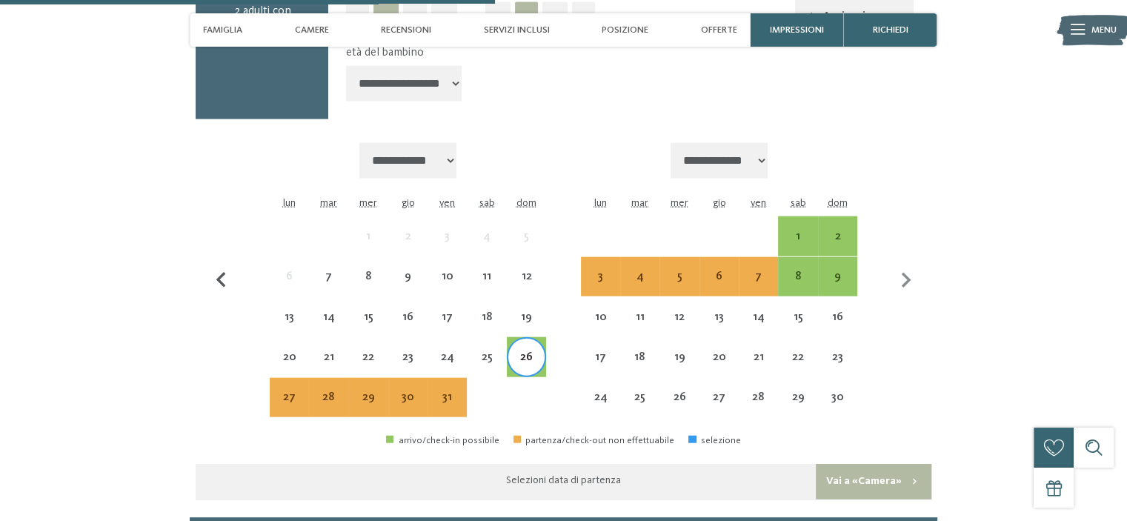
click at [225, 265] on icon "button" at bounding box center [221, 280] width 31 height 31
click at [222, 272] on icon "button" at bounding box center [221, 280] width 10 height 16
click at [531, 351] on div "26" at bounding box center [526, 369] width 36 height 36
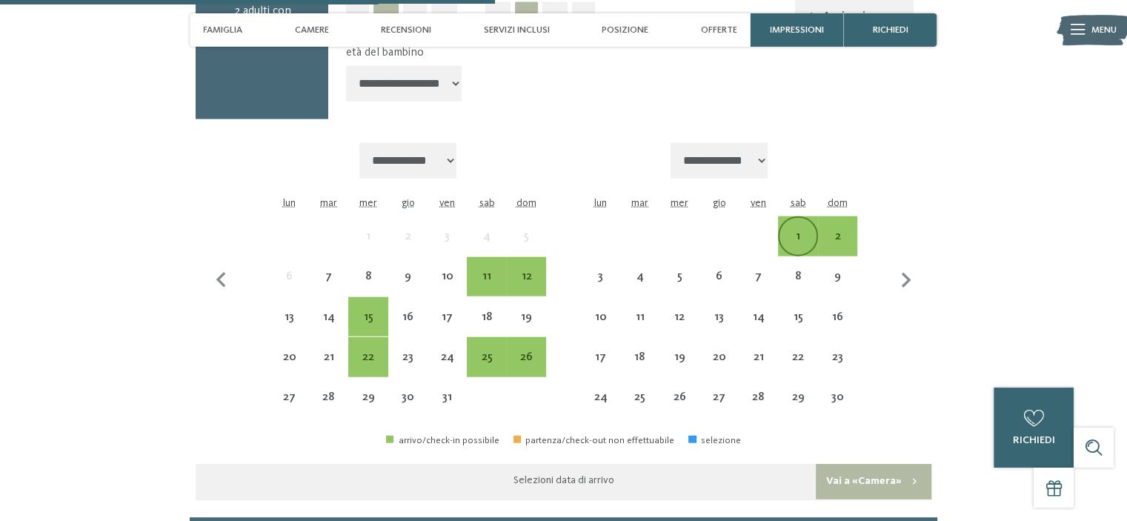
click at [797, 230] on div "1" at bounding box center [798, 248] width 36 height 36
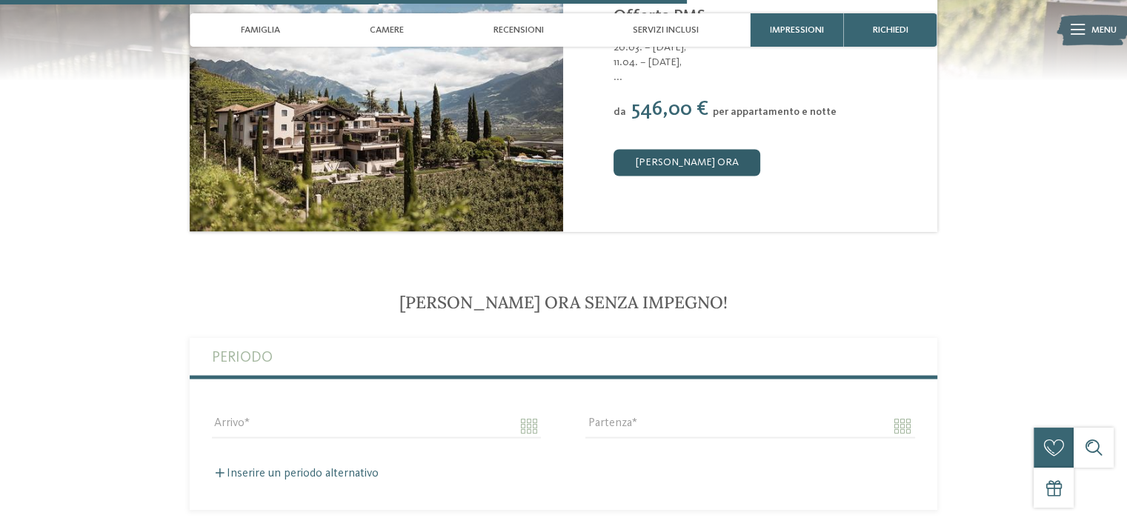
scroll to position [2454, 0]
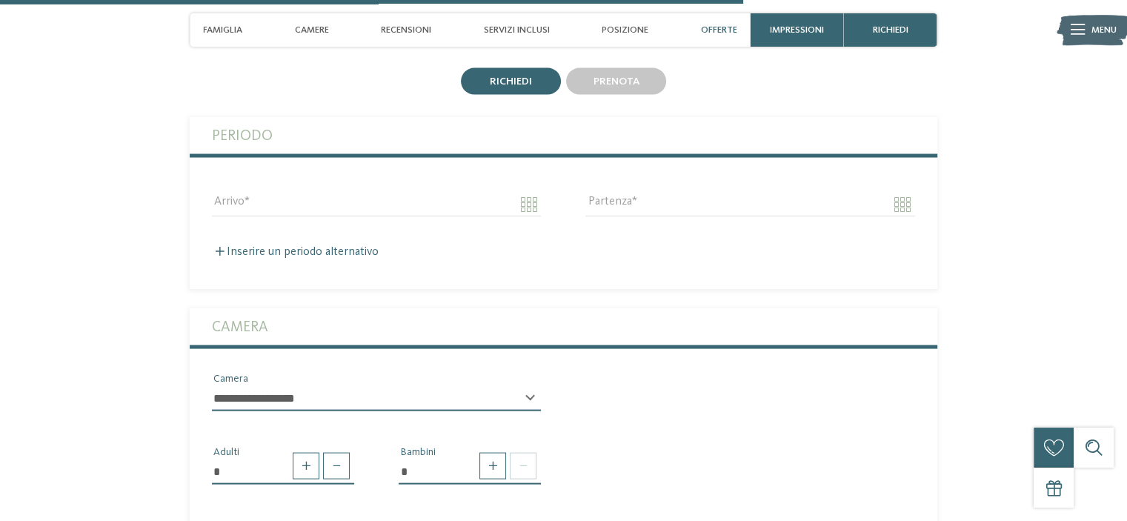
scroll to position [2890, 0]
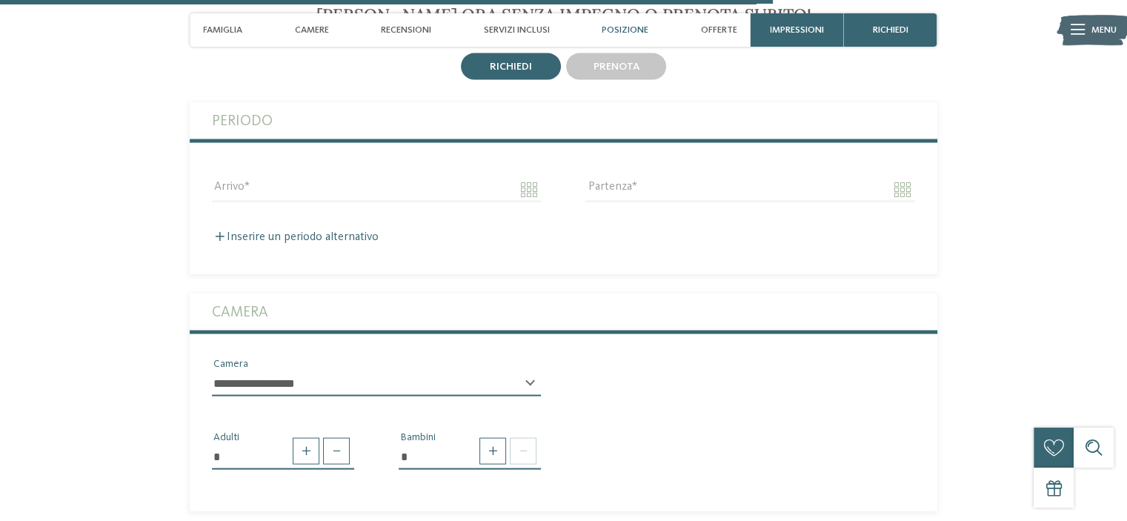
click at [597, 40] on div "Posizione" at bounding box center [625, 29] width 60 height 33
click at [597, 62] on span "prenota" at bounding box center [617, 67] width 46 height 10
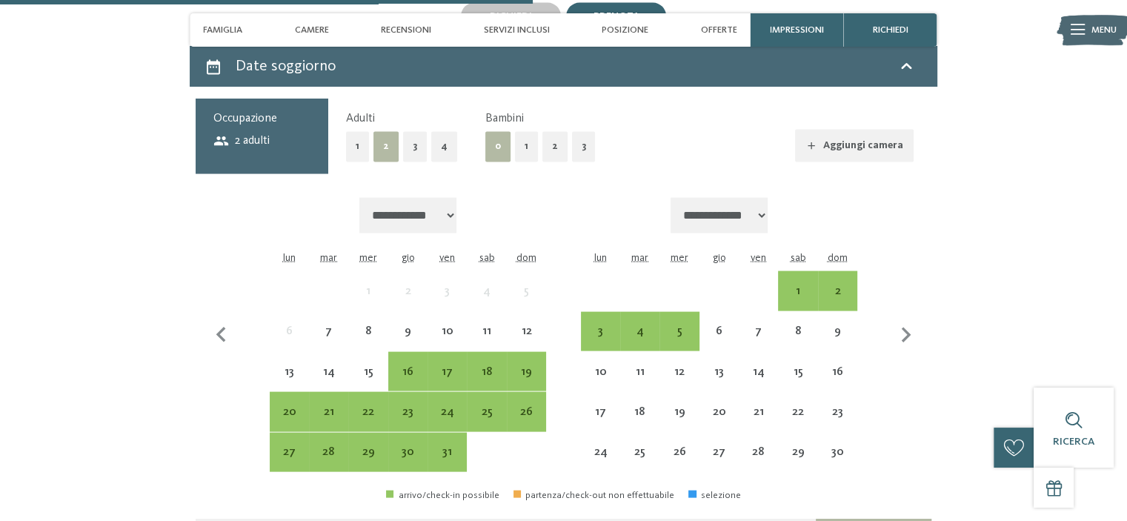
scroll to position [2964, 0]
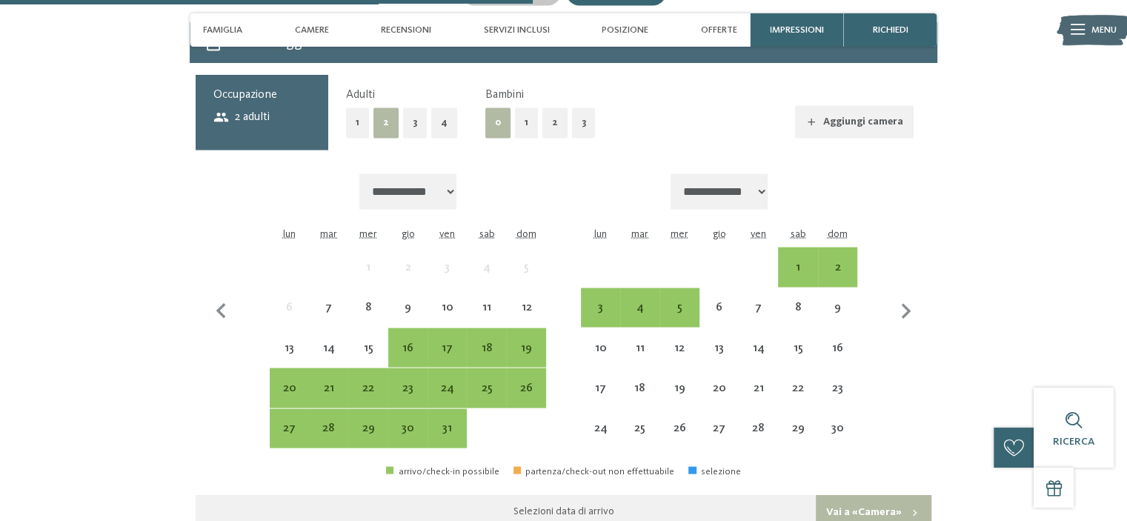
click at [528, 115] on button "1" at bounding box center [526, 123] width 23 height 30
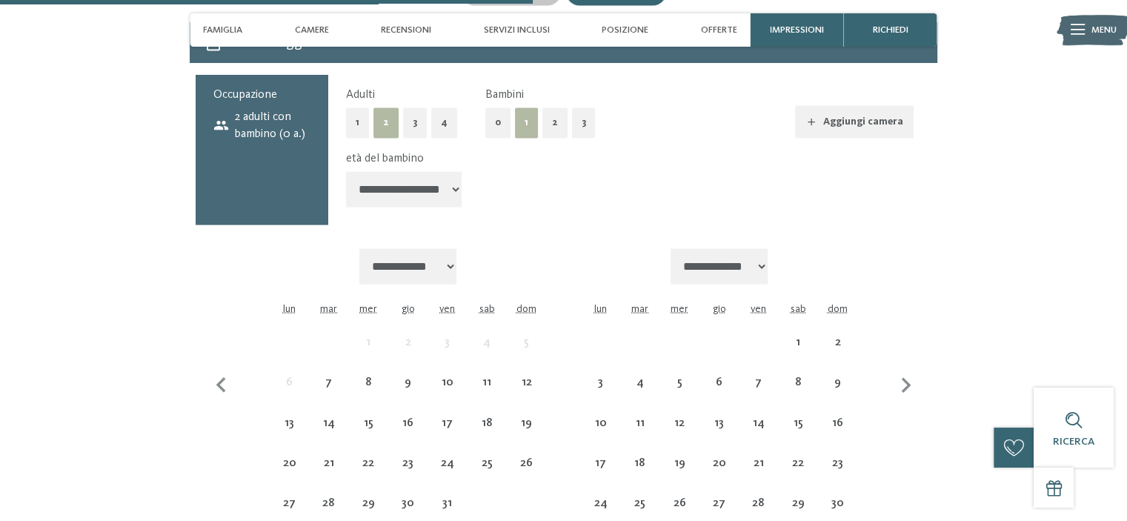
click at [423, 172] on select "**********" at bounding box center [404, 190] width 116 height 36
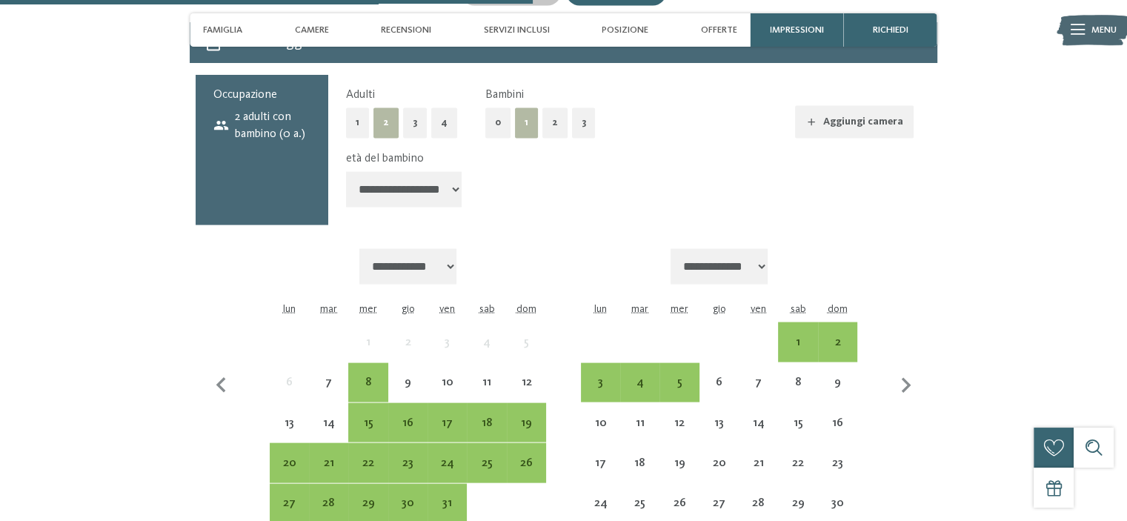
select select "*"
click at [346, 172] on select "**********" at bounding box center [404, 190] width 116 height 36
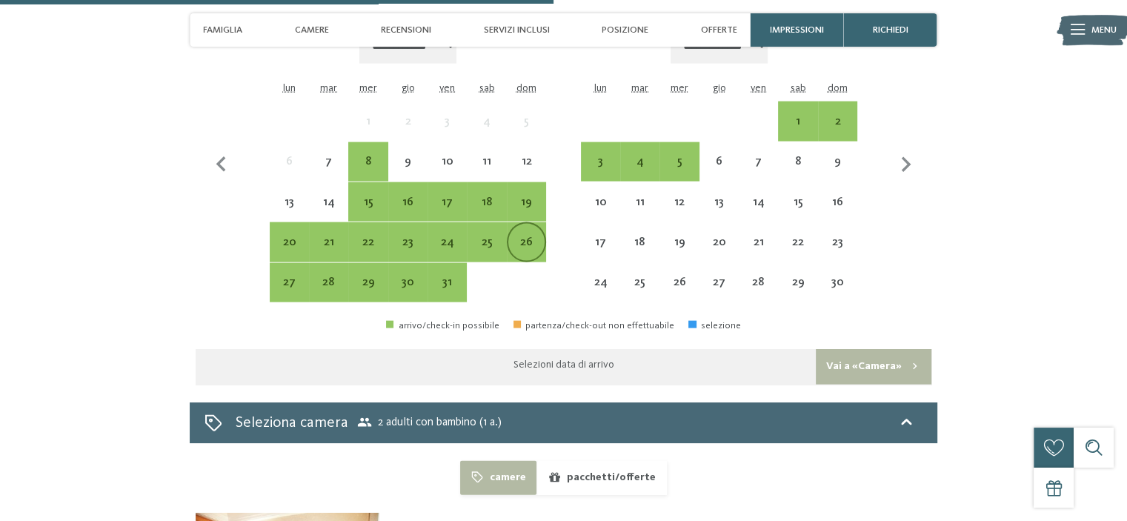
scroll to position [3186, 0]
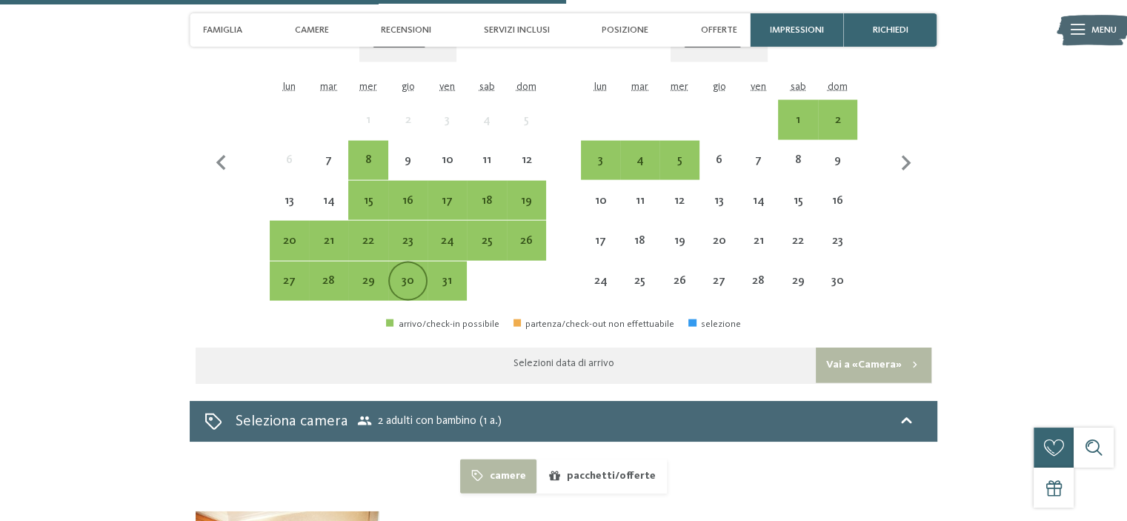
click at [406, 275] on div "30" at bounding box center [408, 293] width 36 height 36
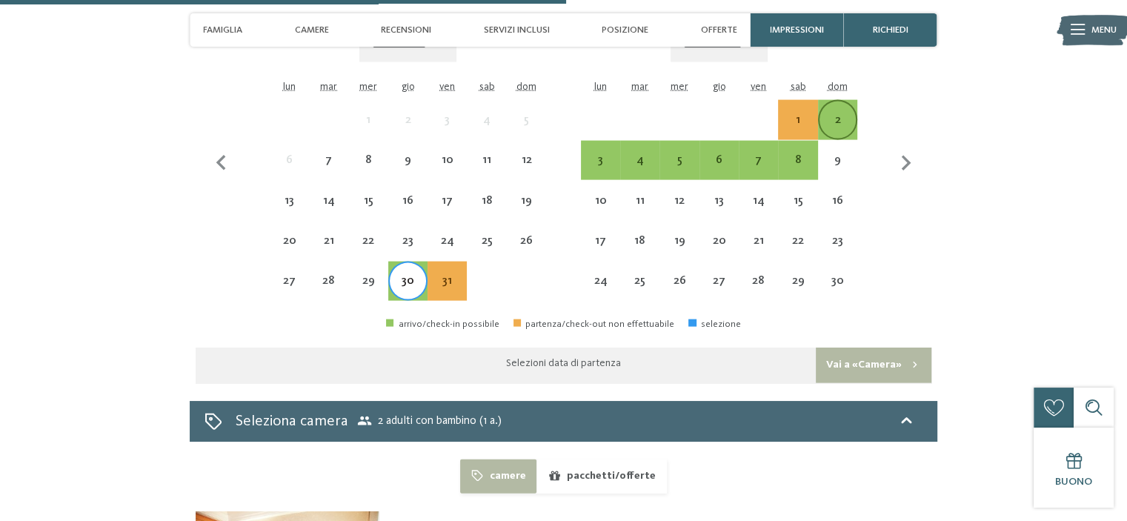
click at [840, 114] on div "2" at bounding box center [838, 132] width 36 height 36
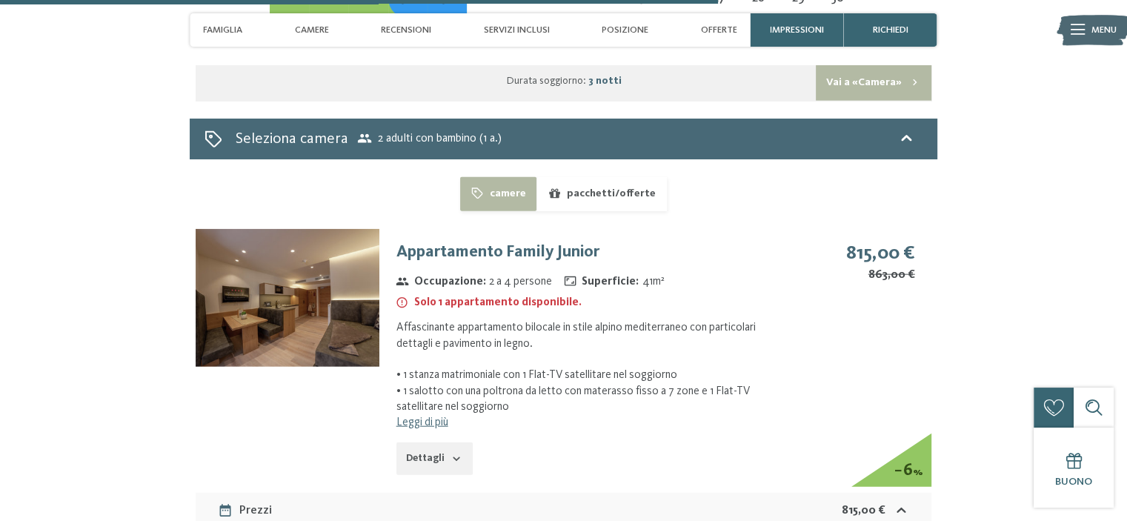
scroll to position [3483, 0]
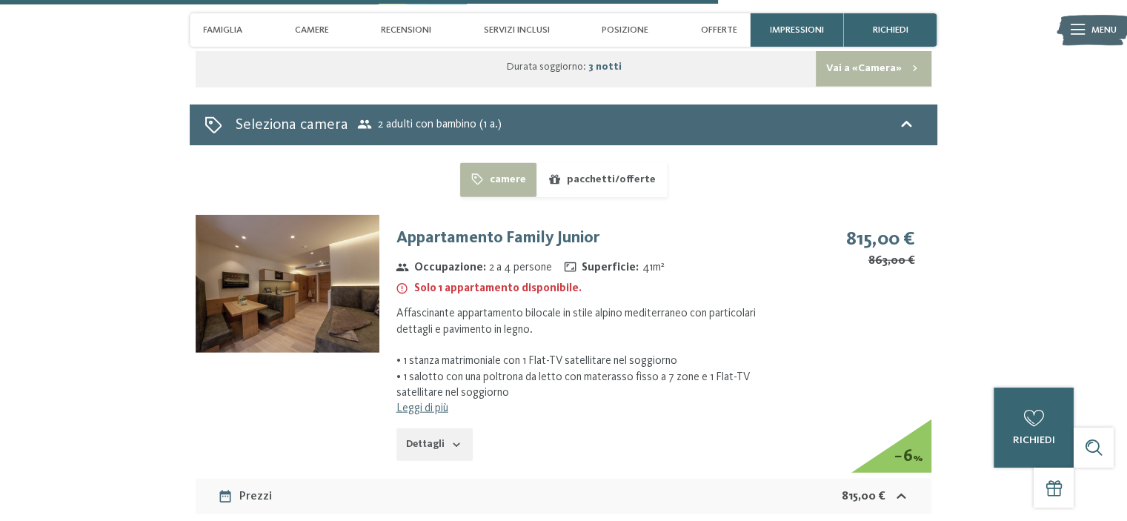
click at [445, 428] on button "Dettagli" at bounding box center [434, 444] width 76 height 33
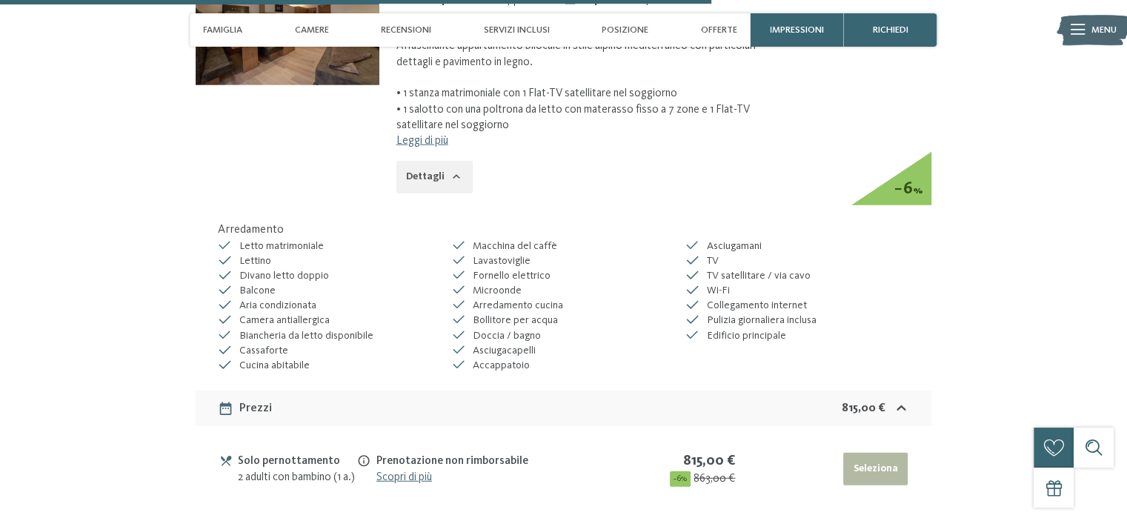
scroll to position [3409, 0]
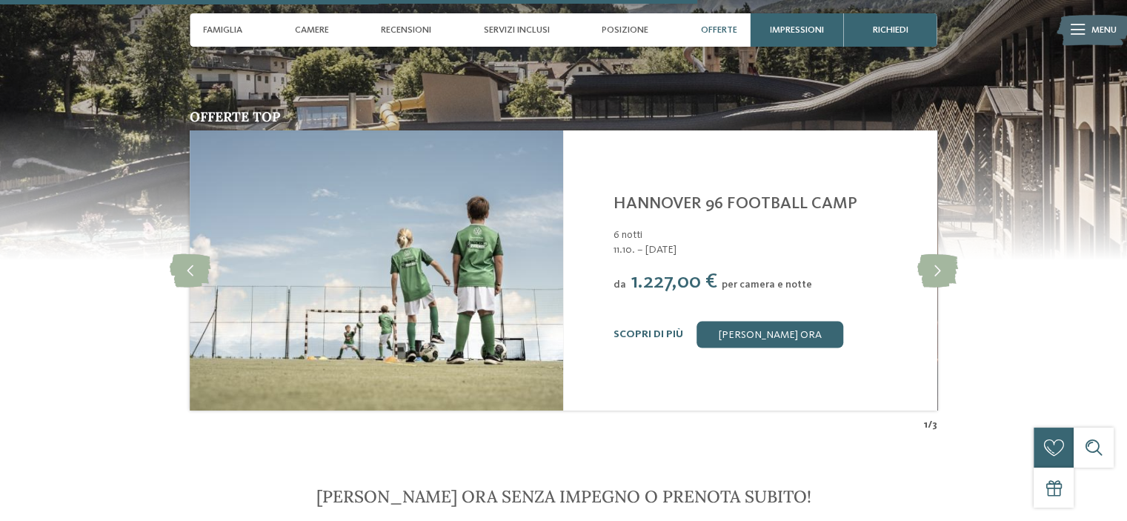
scroll to position [2890, 0]
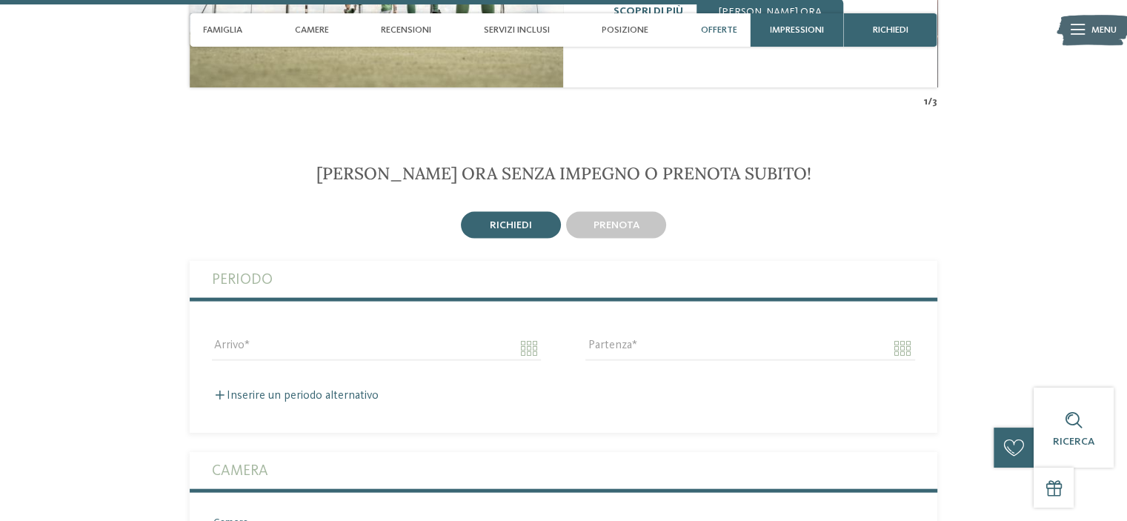
click at [612, 220] on span "prenota" at bounding box center [617, 225] width 46 height 10
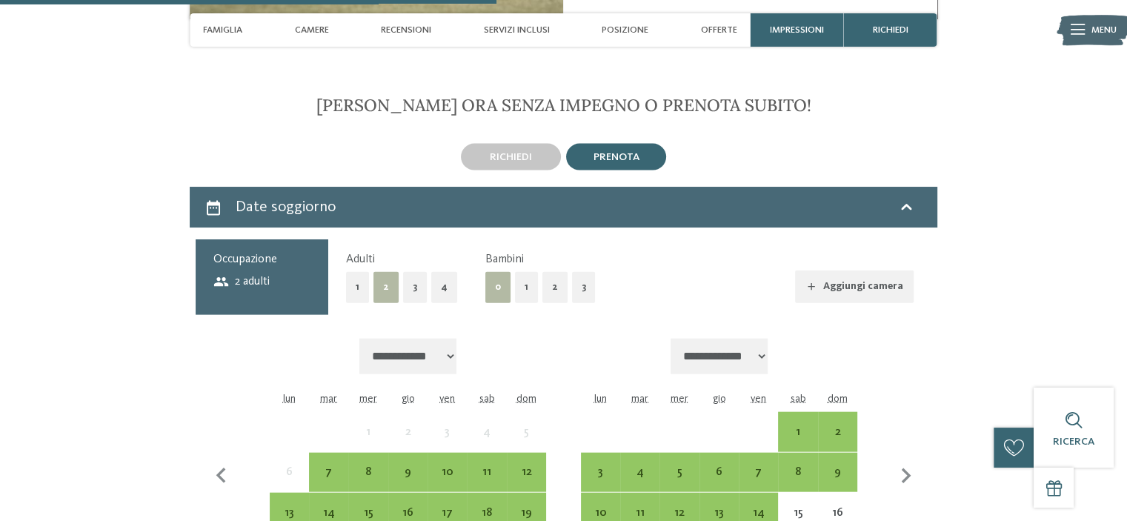
scroll to position [3409, 0]
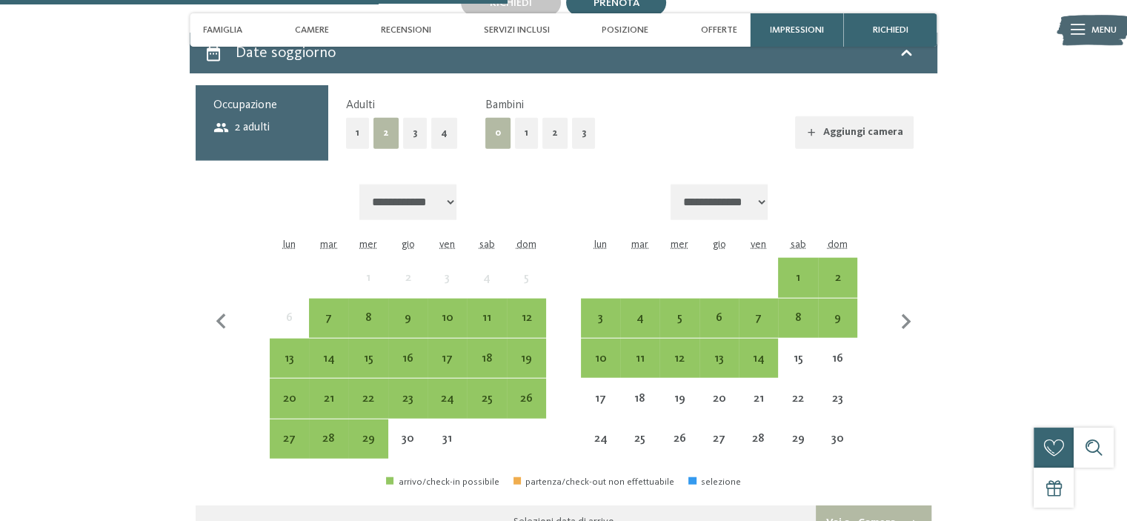
click at [517, 120] on button "1" at bounding box center [526, 133] width 23 height 30
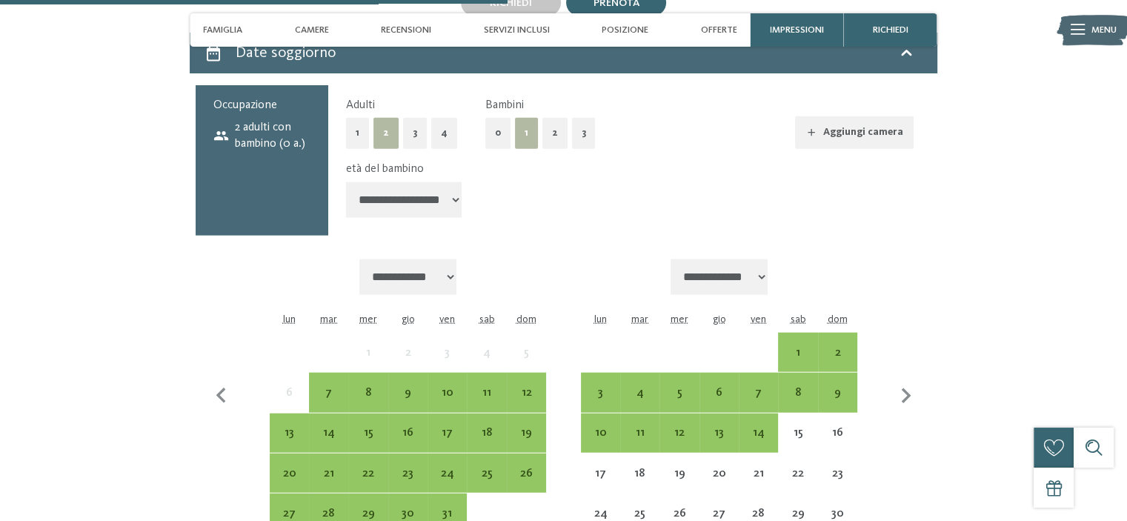
click at [424, 184] on select "**********" at bounding box center [404, 200] width 116 height 36
select select "*"
click at [346, 182] on select "**********" at bounding box center [404, 200] width 116 height 36
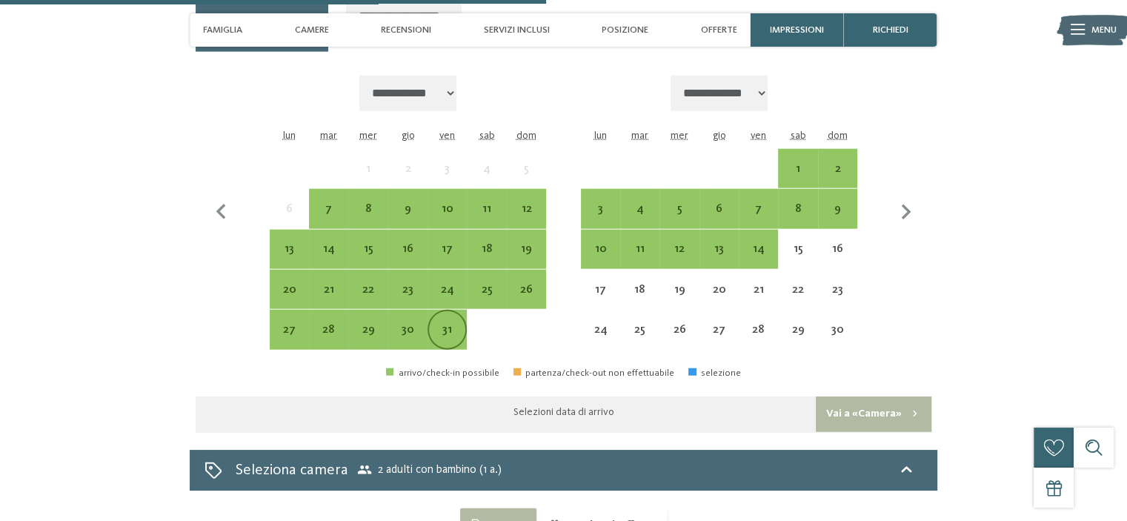
scroll to position [3705, 0]
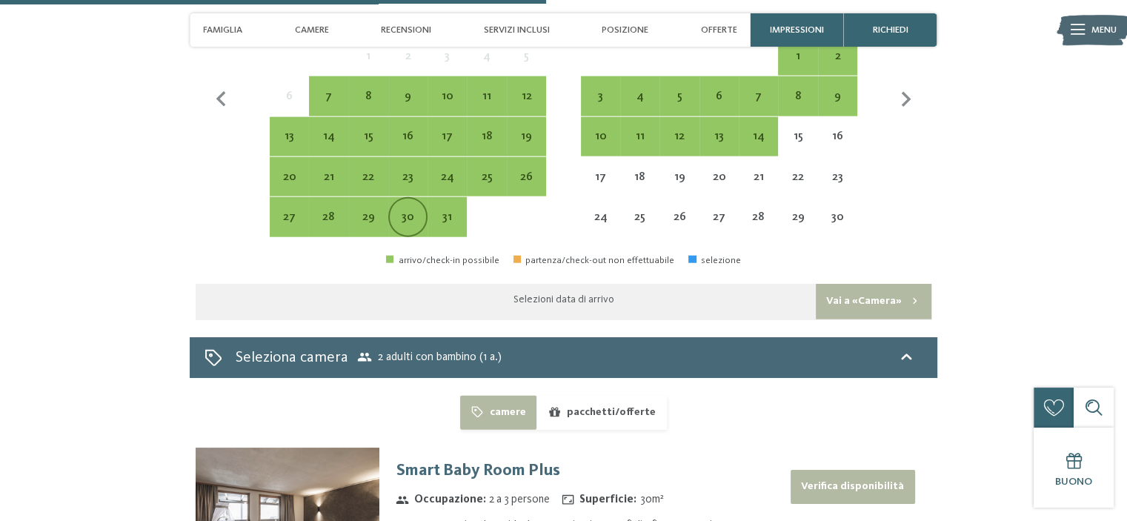
click at [403, 211] on div "30" at bounding box center [408, 229] width 36 height 36
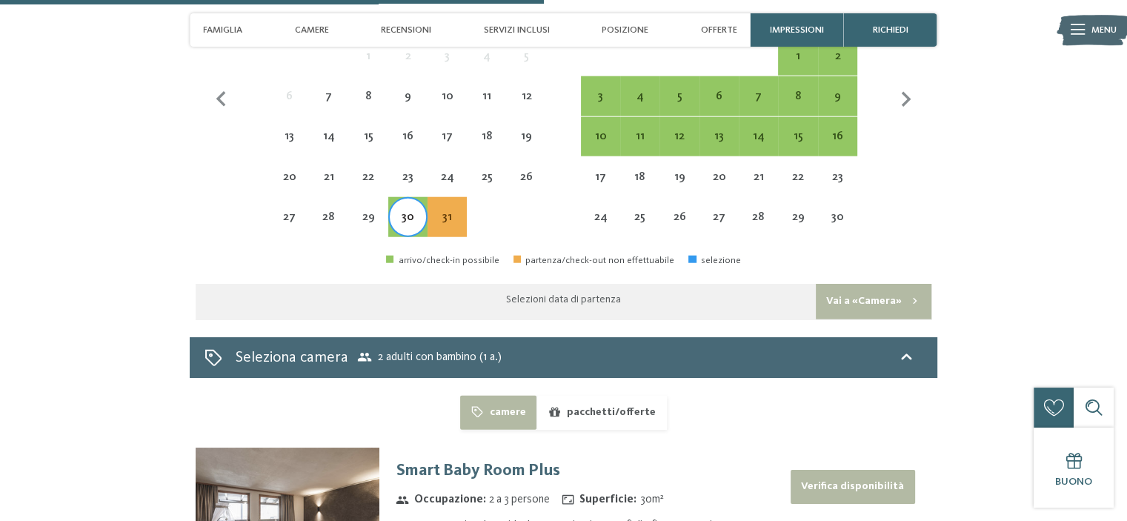
scroll to position [3557, 0]
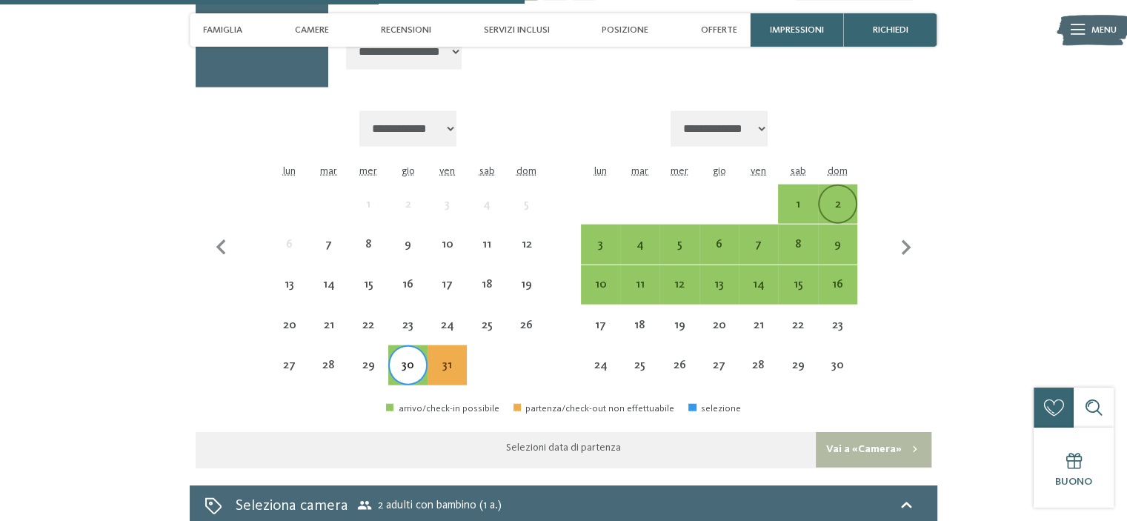
click at [850, 199] on div "2" at bounding box center [838, 217] width 36 height 36
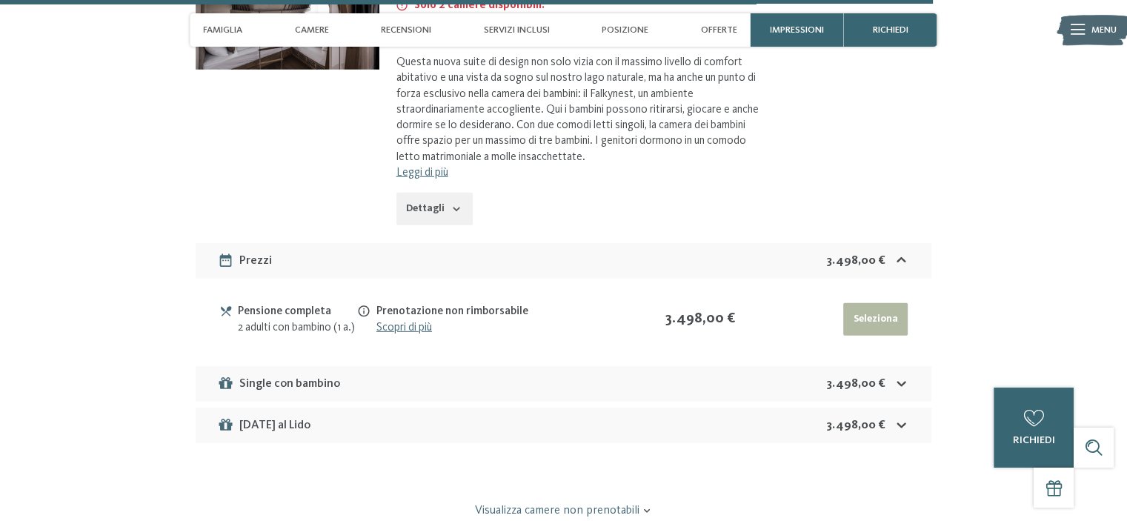
scroll to position [4298, 0]
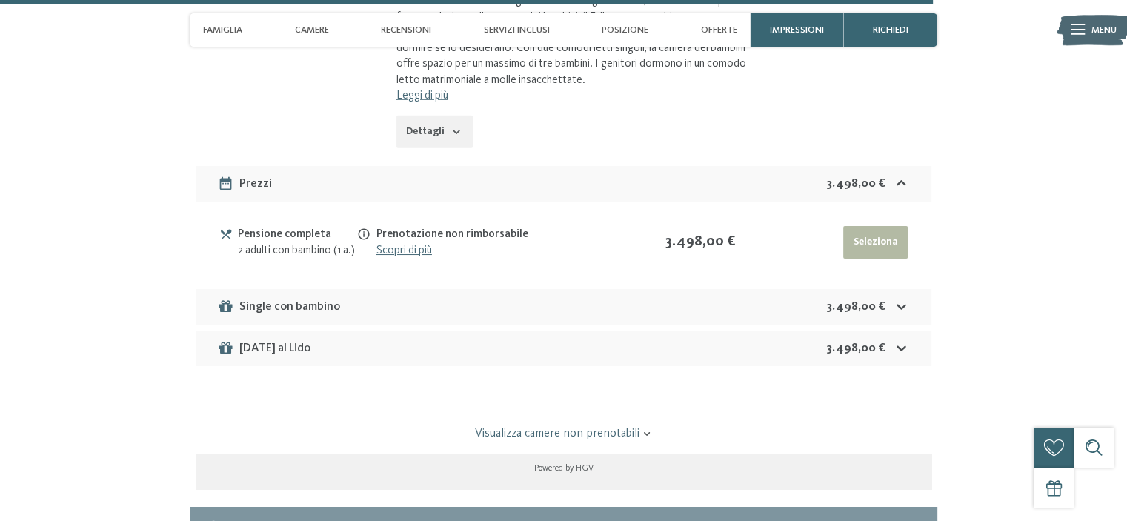
click at [496, 360] on div "[DATE] al Lido 3.498,00 €" at bounding box center [564, 349] width 736 height 36
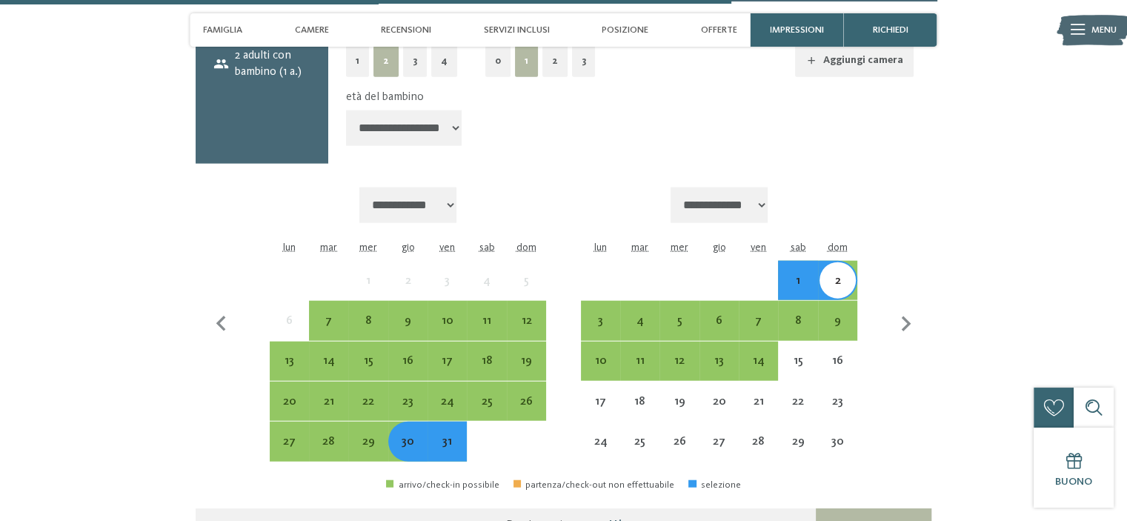
scroll to position [3557, 0]
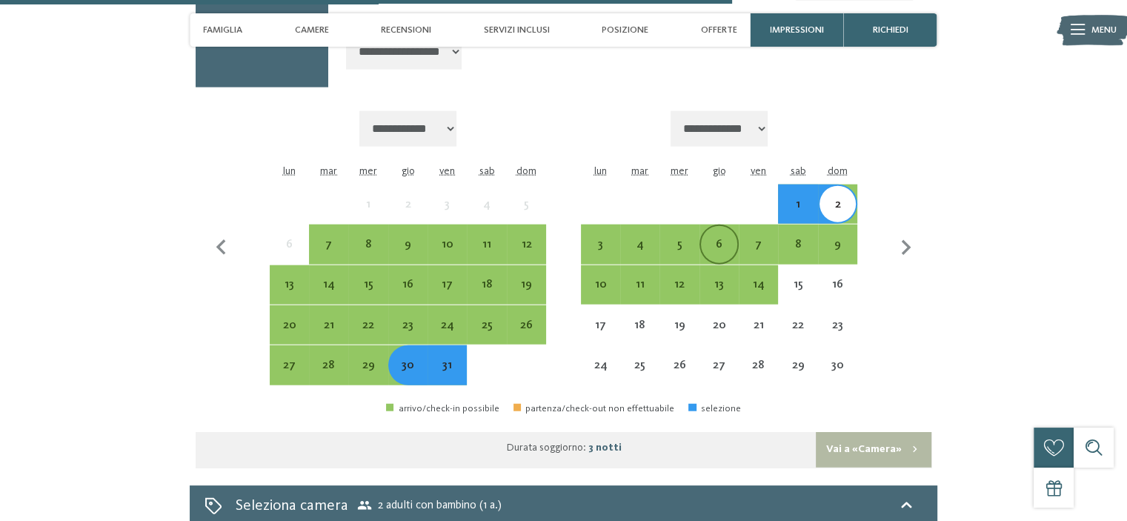
click at [729, 239] on div "6" at bounding box center [719, 257] width 36 height 36
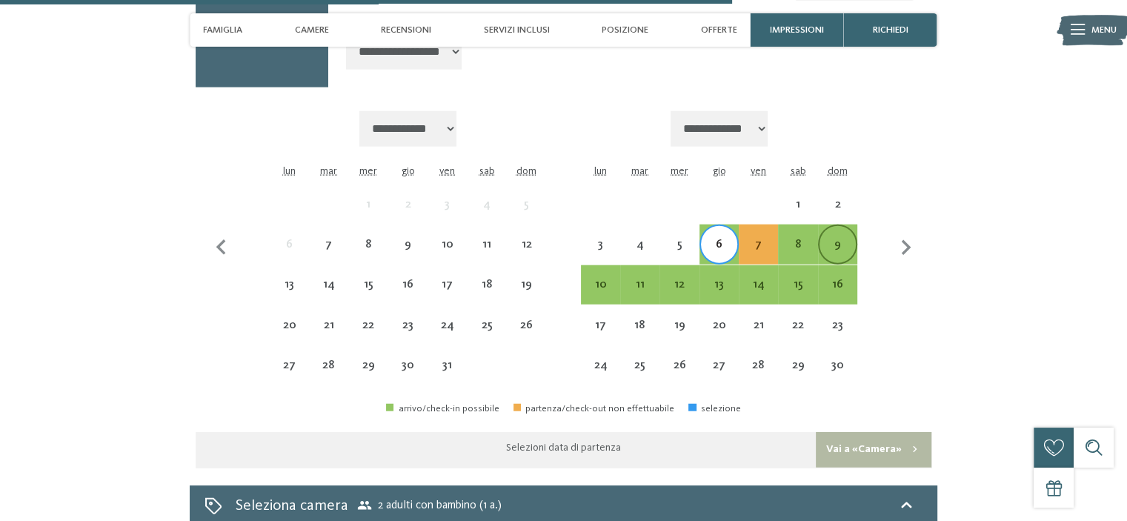
click at [842, 239] on div "9" at bounding box center [838, 257] width 36 height 36
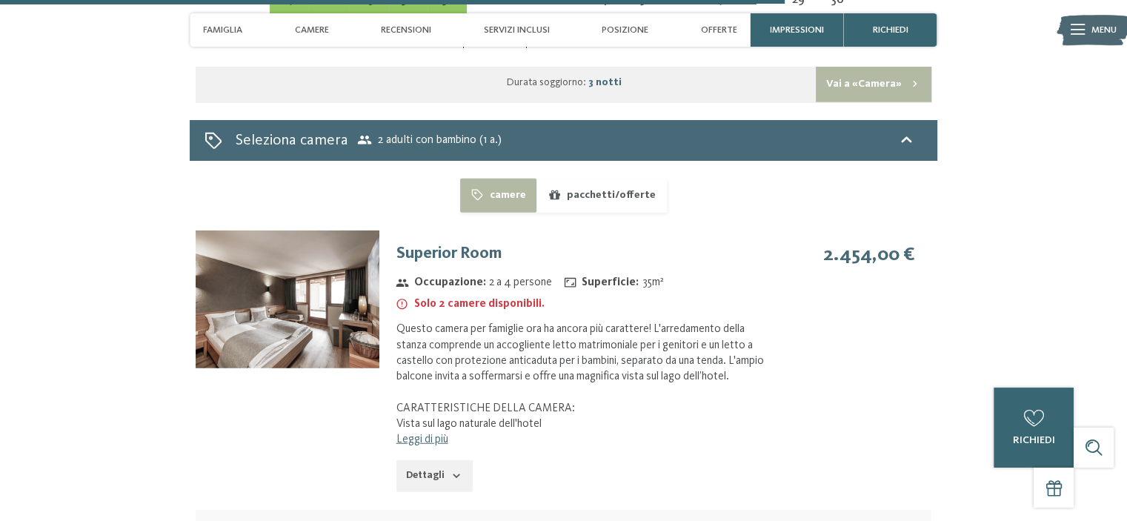
scroll to position [4076, 0]
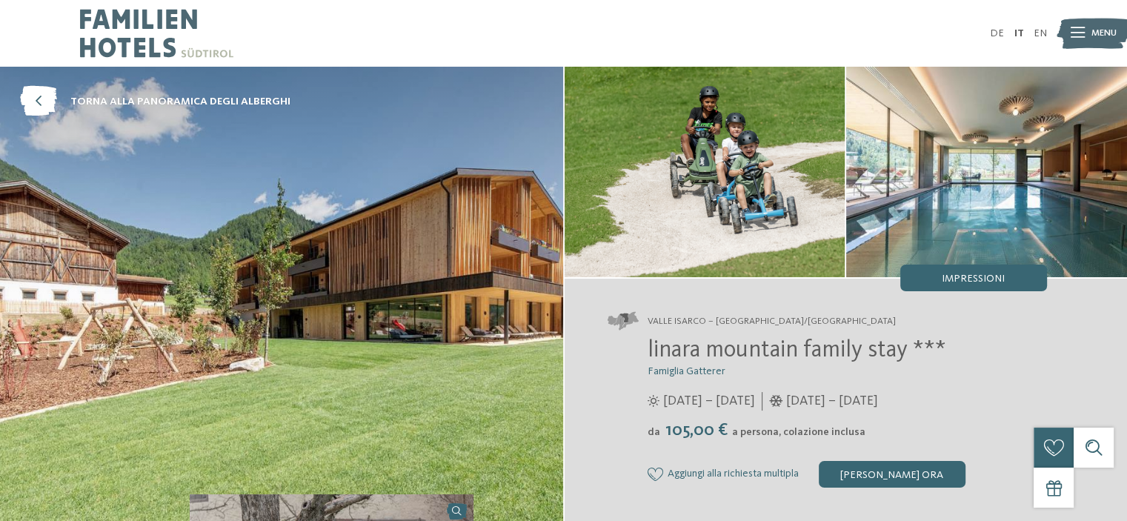
click at [1086, 40] on img at bounding box center [1093, 33] width 73 height 37
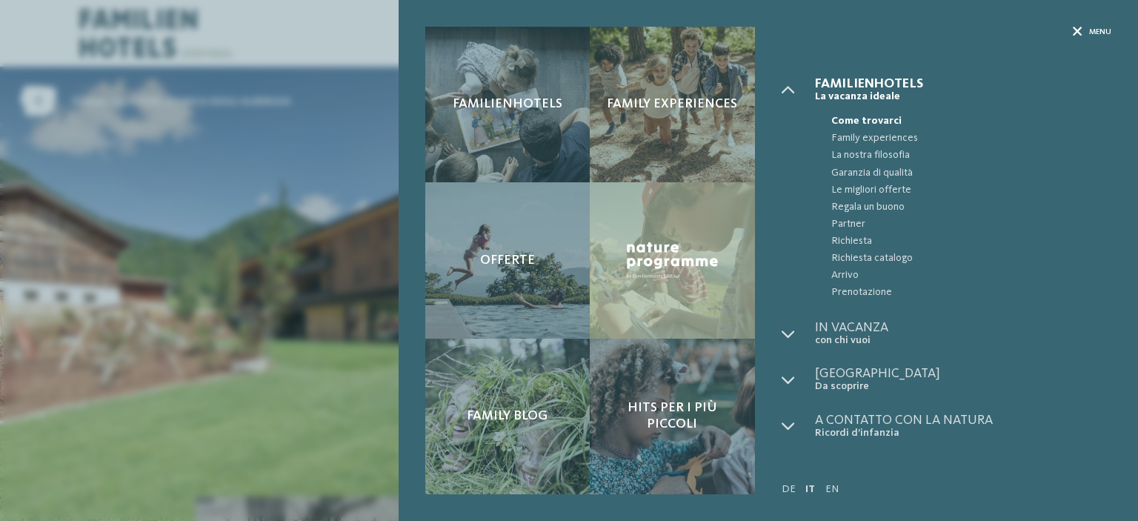
click at [1077, 32] on icon at bounding box center [1078, 32] width 10 height 10
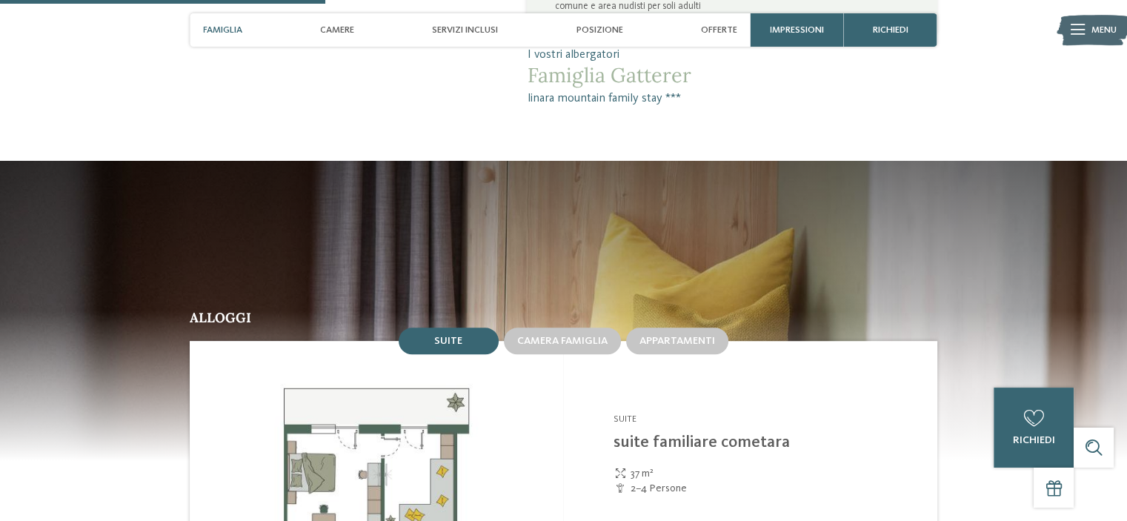
scroll to position [1408, 0]
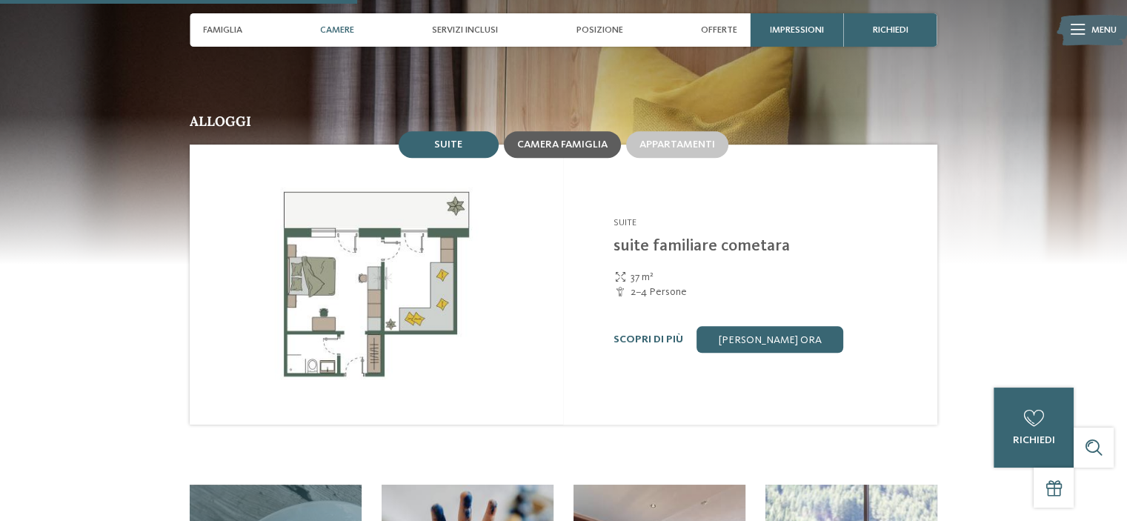
click at [554, 139] on span "Camera famiglia" at bounding box center [562, 144] width 90 height 10
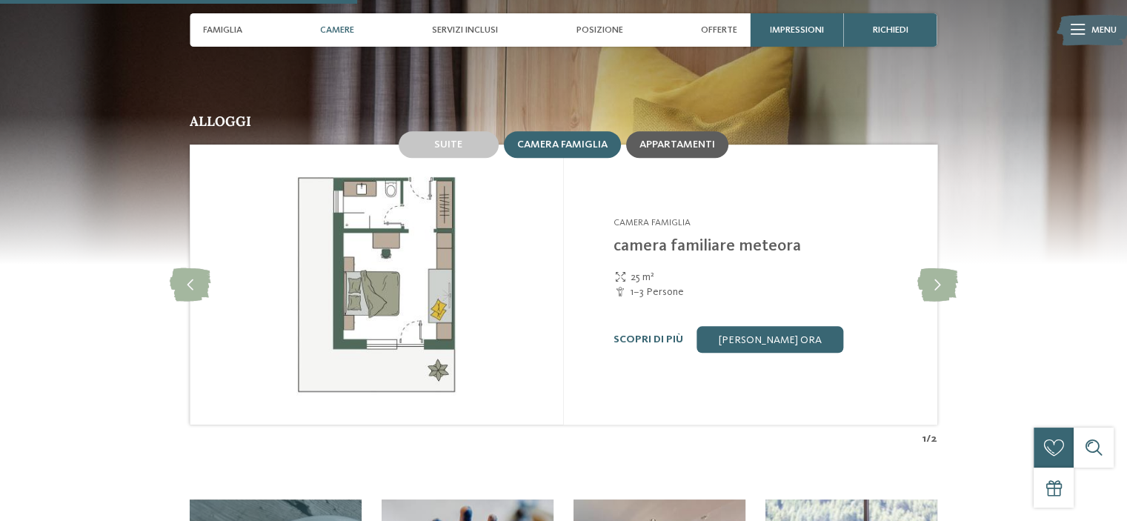
click at [673, 139] on span "Appartamenti" at bounding box center [678, 144] width 76 height 10
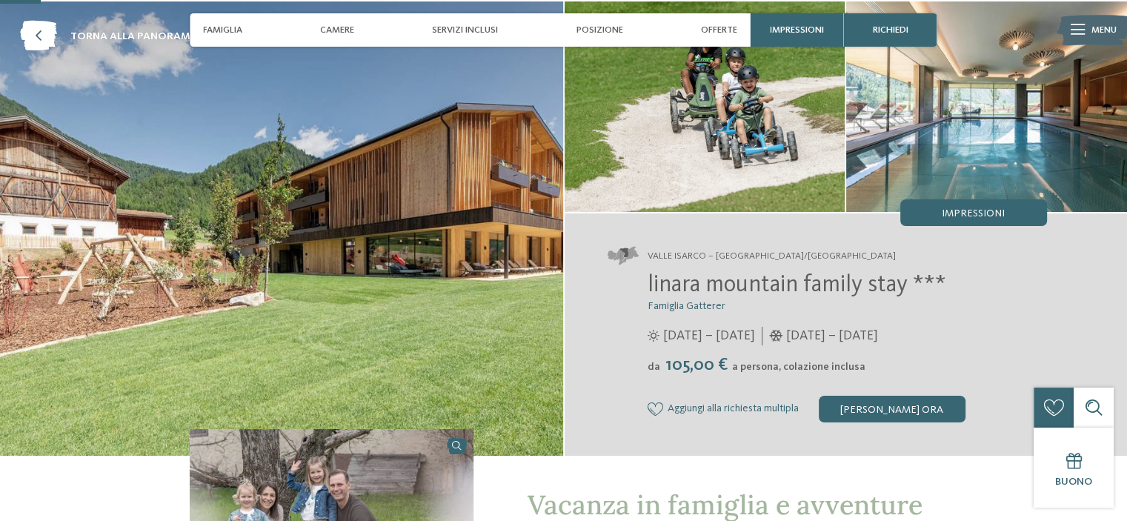
scroll to position [0, 0]
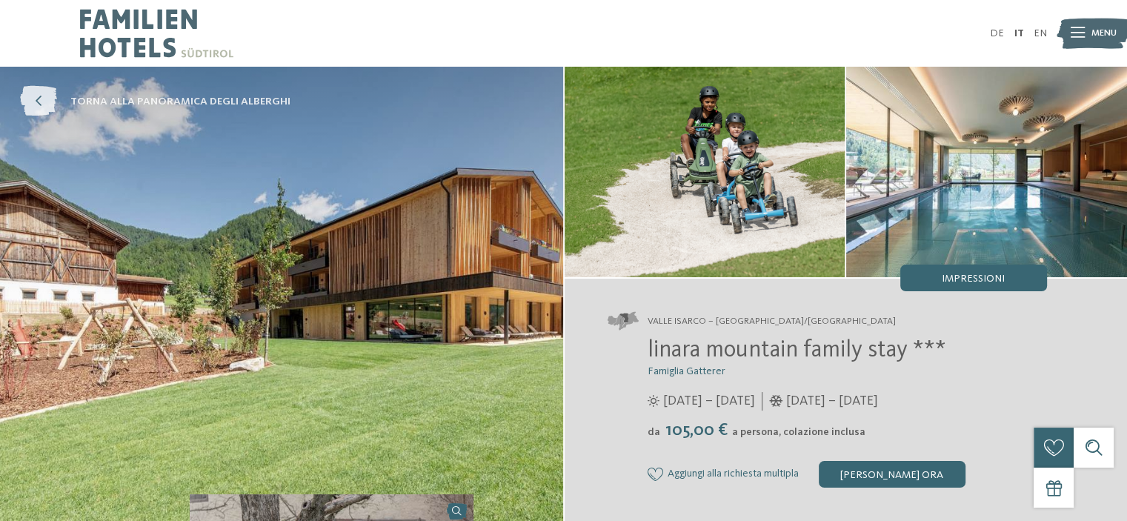
click at [36, 101] on icon at bounding box center [38, 102] width 37 height 30
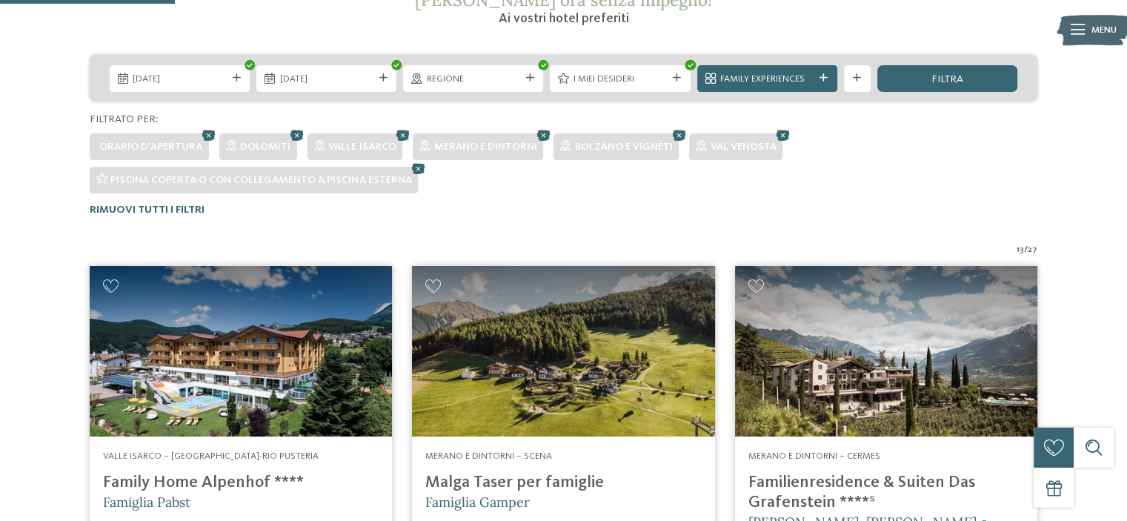
scroll to position [166, 0]
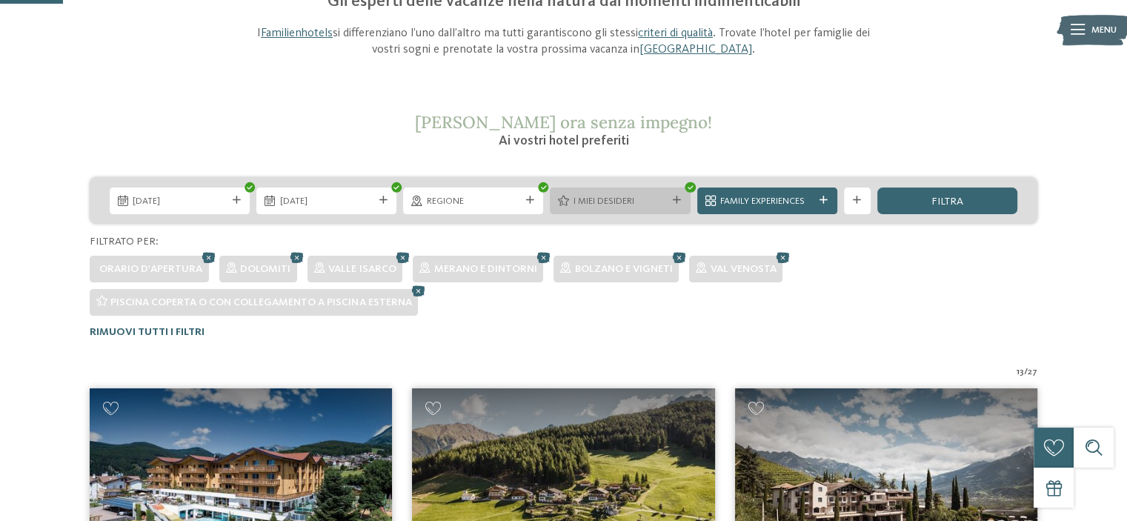
click at [675, 204] on icon at bounding box center [677, 200] width 8 height 8
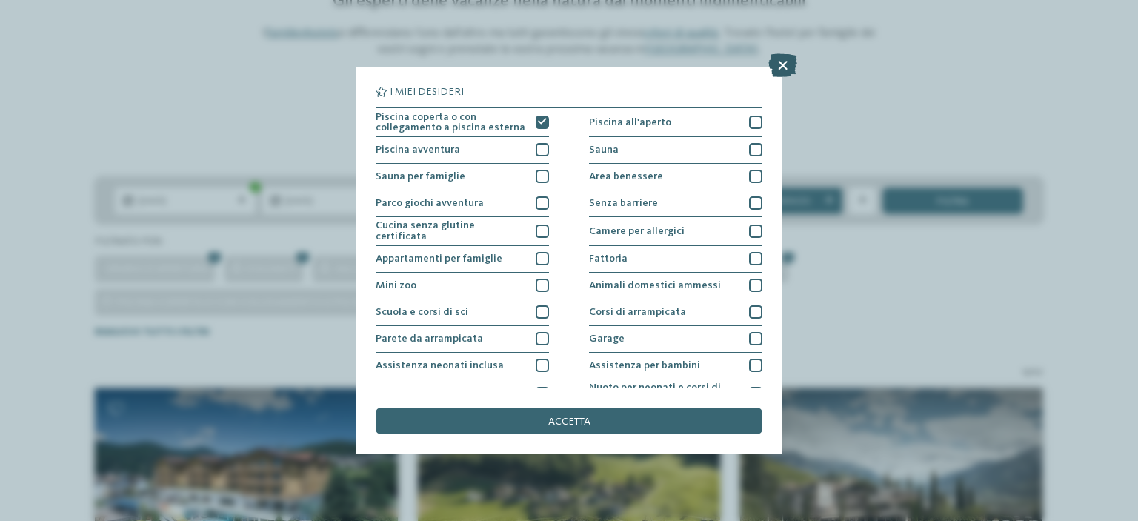
click at [777, 62] on icon at bounding box center [782, 65] width 29 height 24
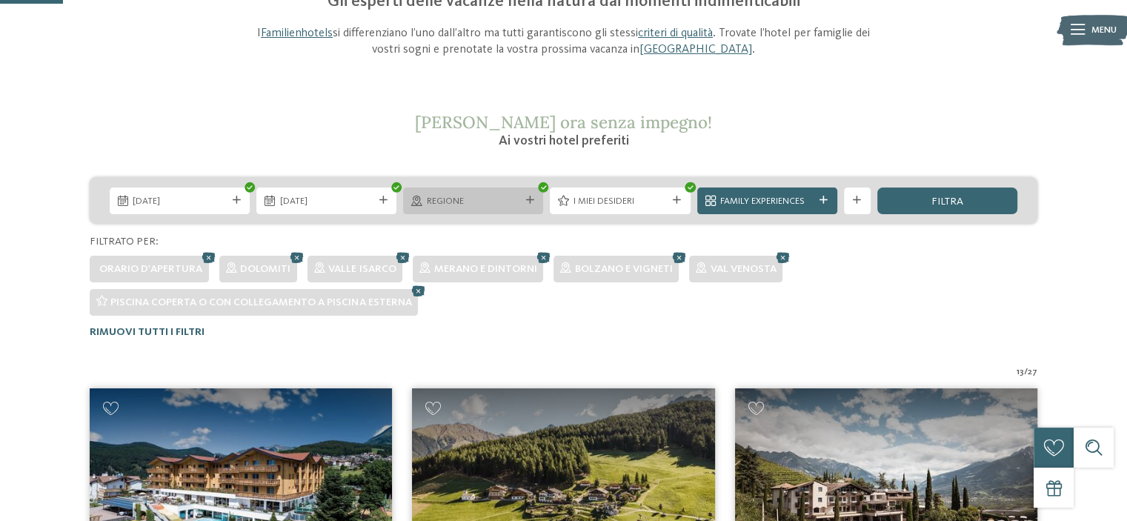
click at [521, 204] on div "Regione" at bounding box center [473, 200] width 100 height 14
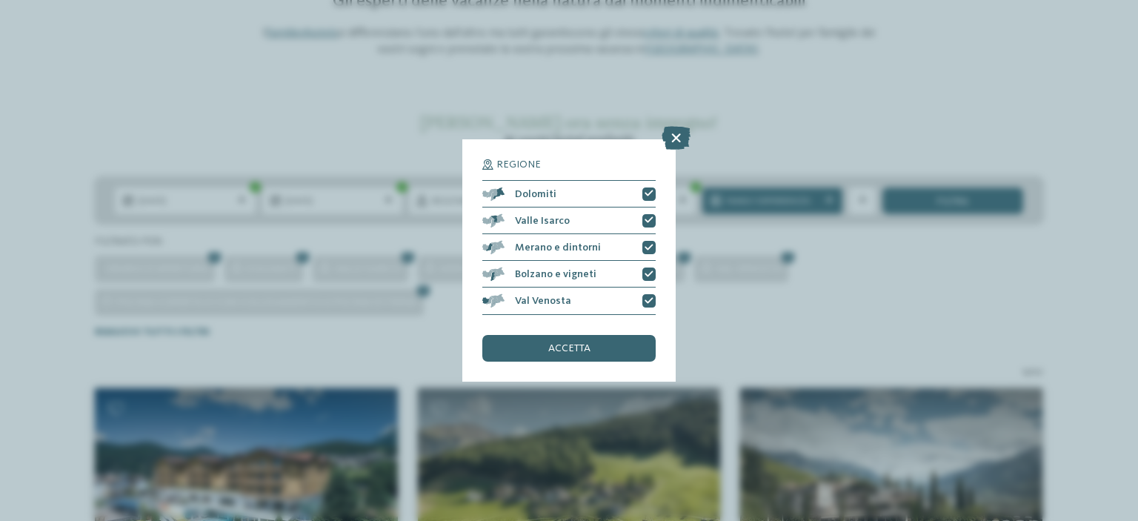
click at [819, 147] on div "Regione Dolomiti" at bounding box center [569, 260] width 1138 height 521
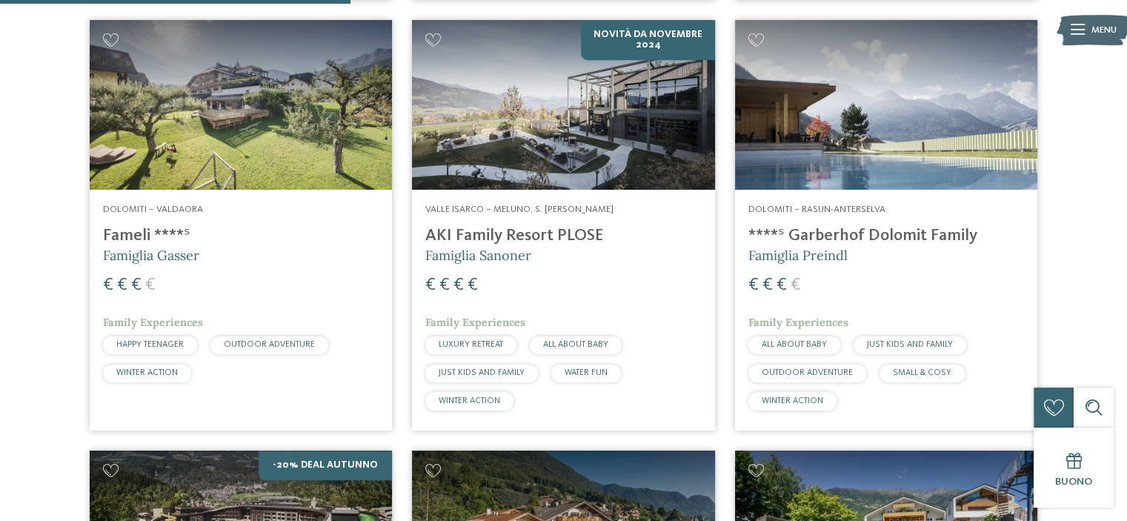
scroll to position [981, 0]
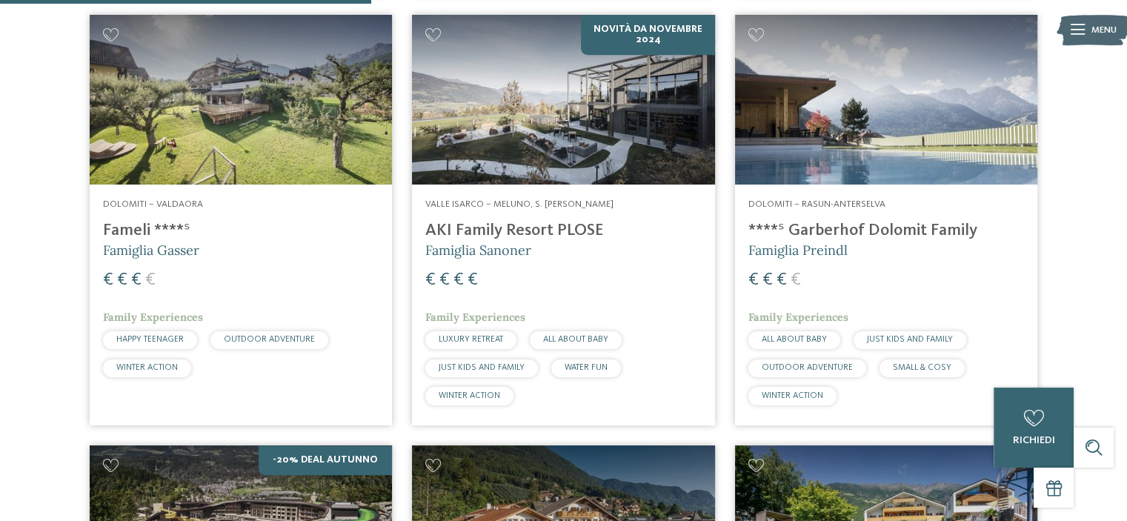
click at [123, 221] on h4 "Fameli ****ˢ" at bounding box center [241, 231] width 276 height 20
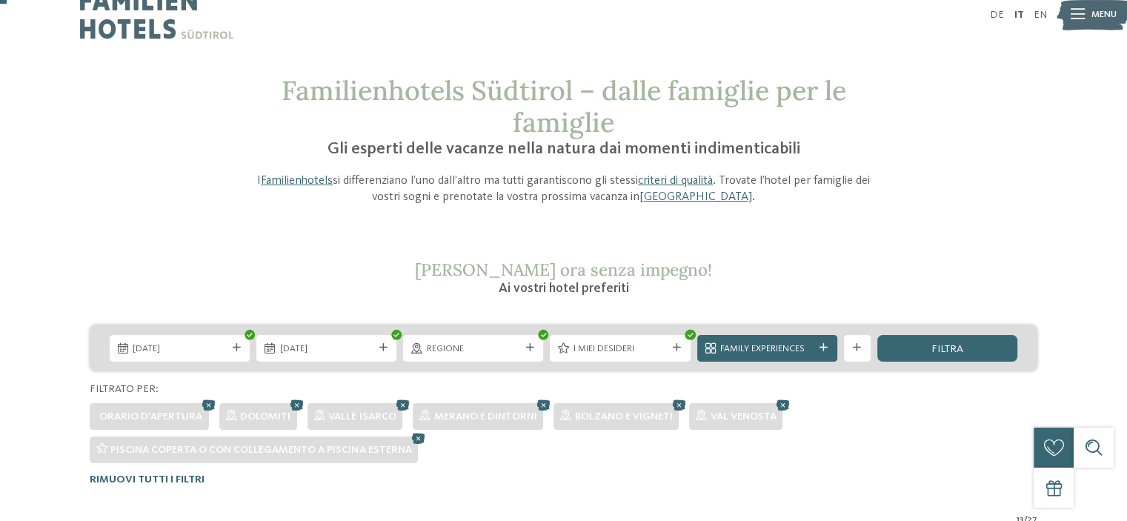
scroll to position [18, 0]
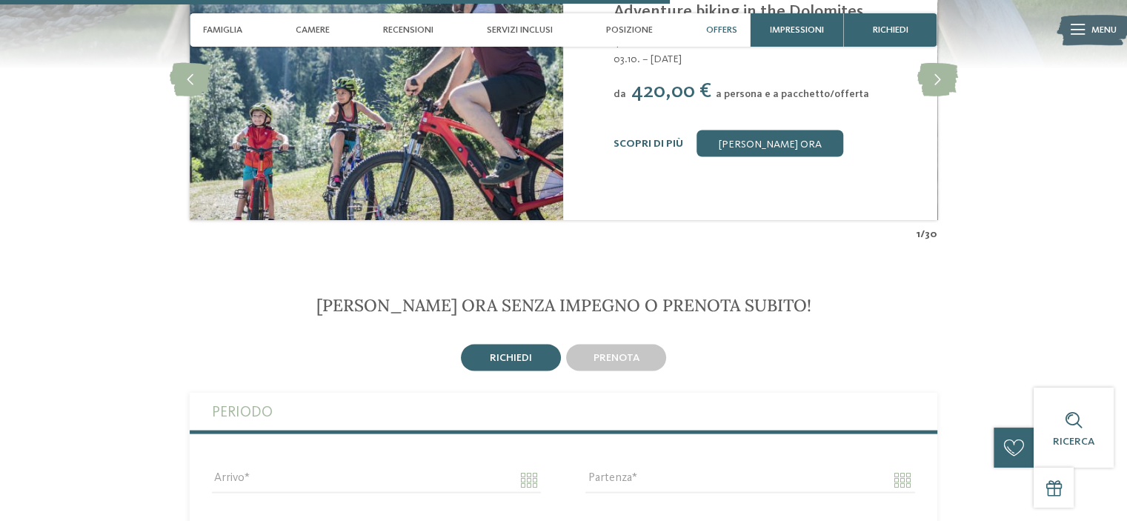
scroll to position [2964, 0]
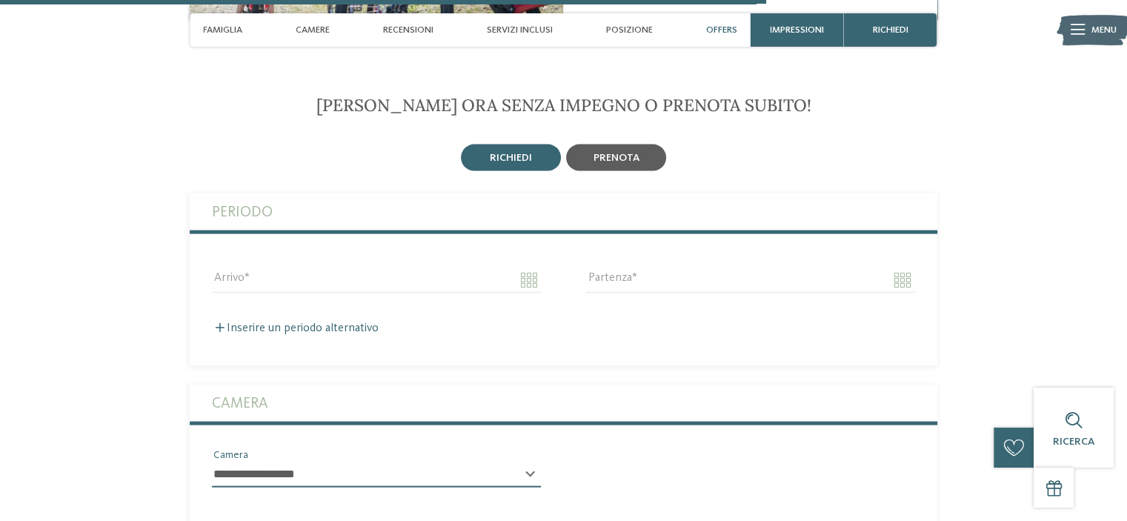
click at [605, 153] on span "prenota" at bounding box center [617, 158] width 46 height 10
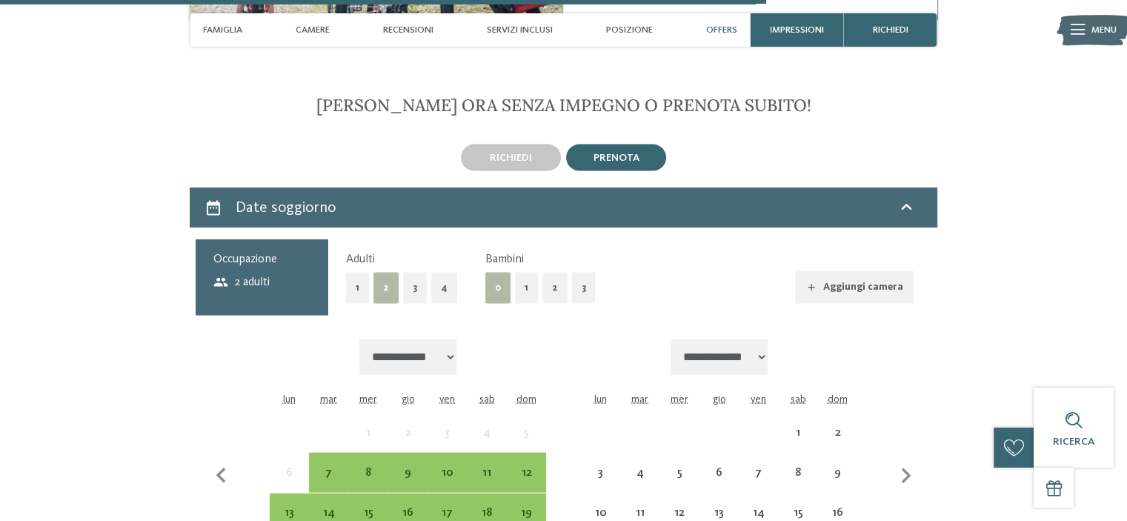
click at [531, 273] on button "1" at bounding box center [526, 288] width 23 height 30
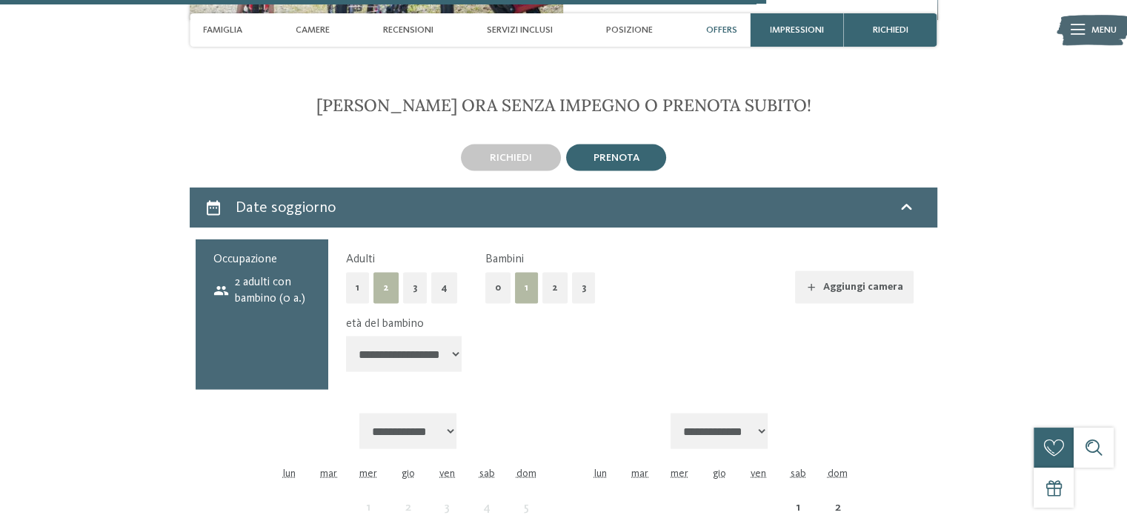
click at [455, 336] on select "**********" at bounding box center [404, 354] width 116 height 36
select select "*"
click at [346, 336] on select "**********" at bounding box center [404, 354] width 116 height 36
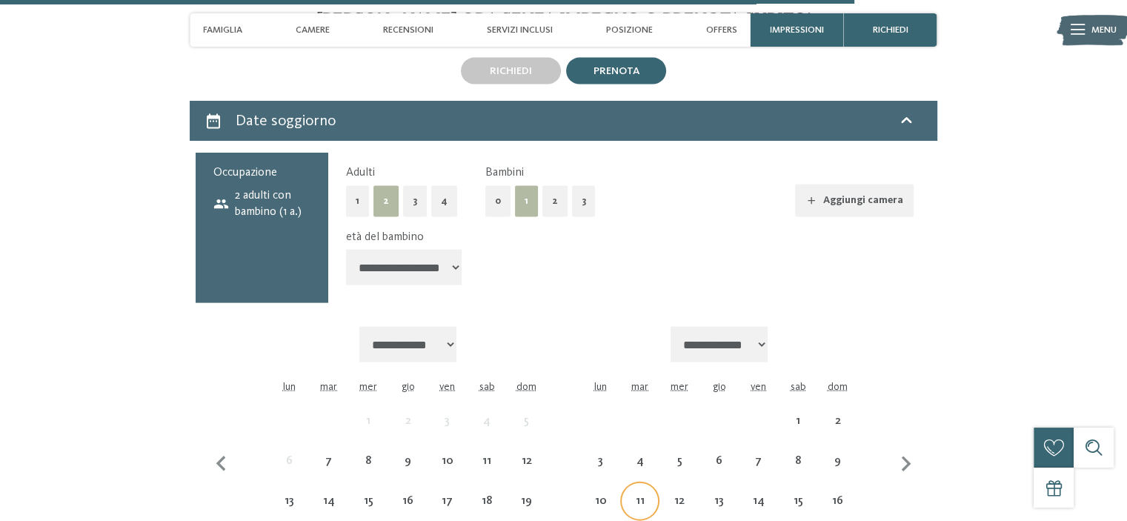
scroll to position [3261, 0]
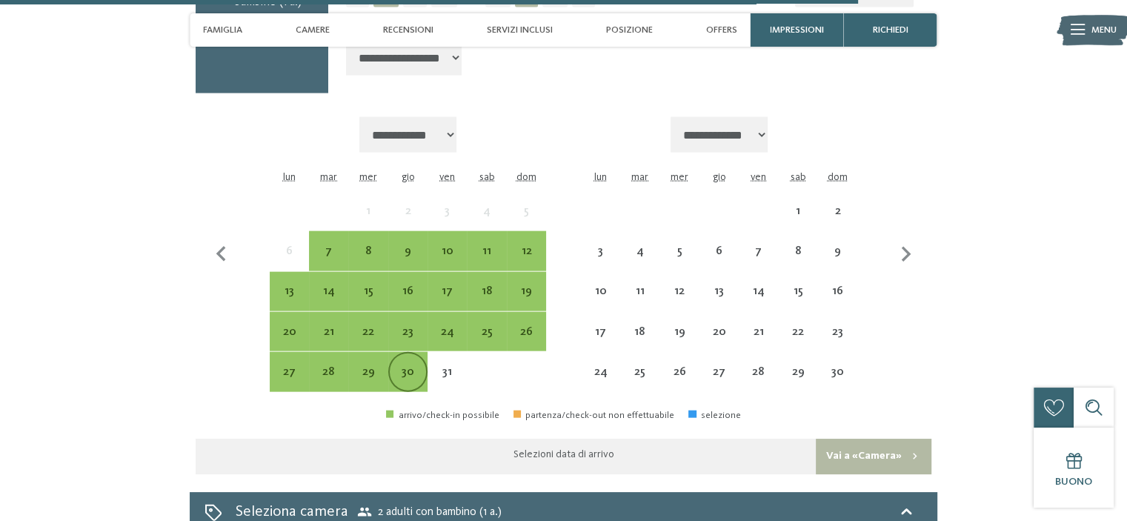
click at [418, 366] on div "30" at bounding box center [408, 384] width 36 height 36
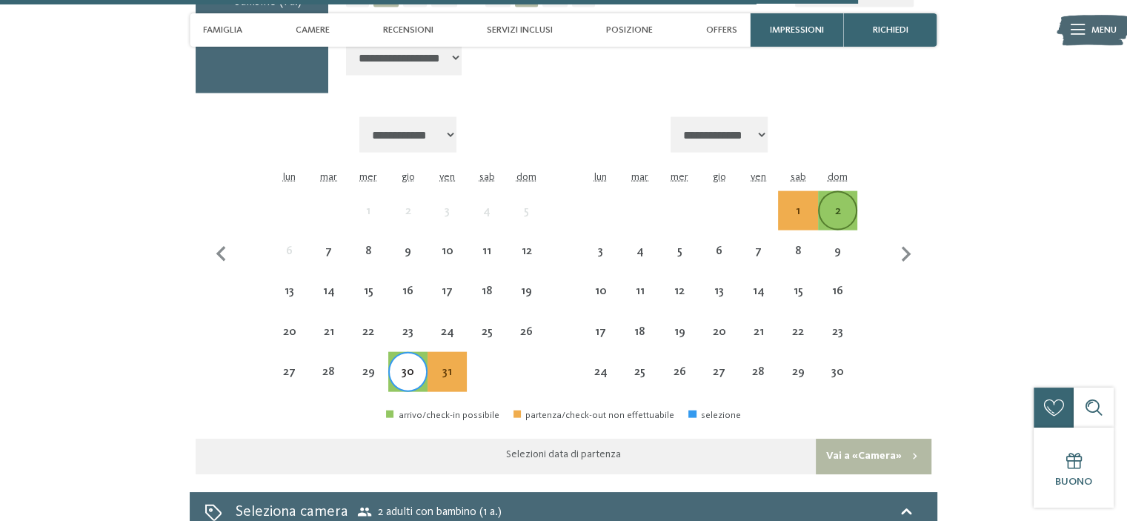
click at [832, 205] on div "2" at bounding box center [838, 223] width 36 height 36
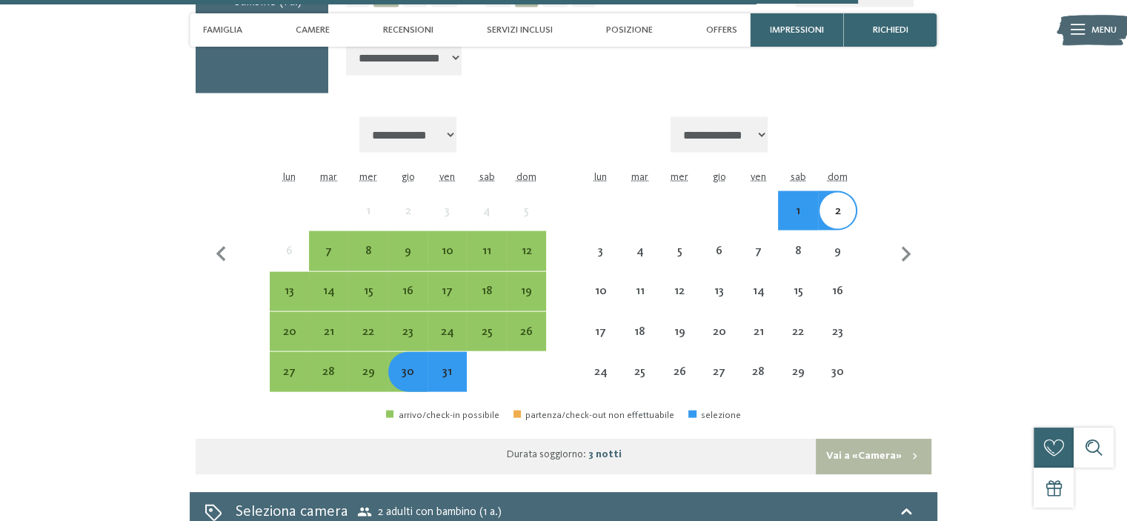
click at [869, 439] on button "Vai a «Camera»" at bounding box center [874, 457] width 116 height 36
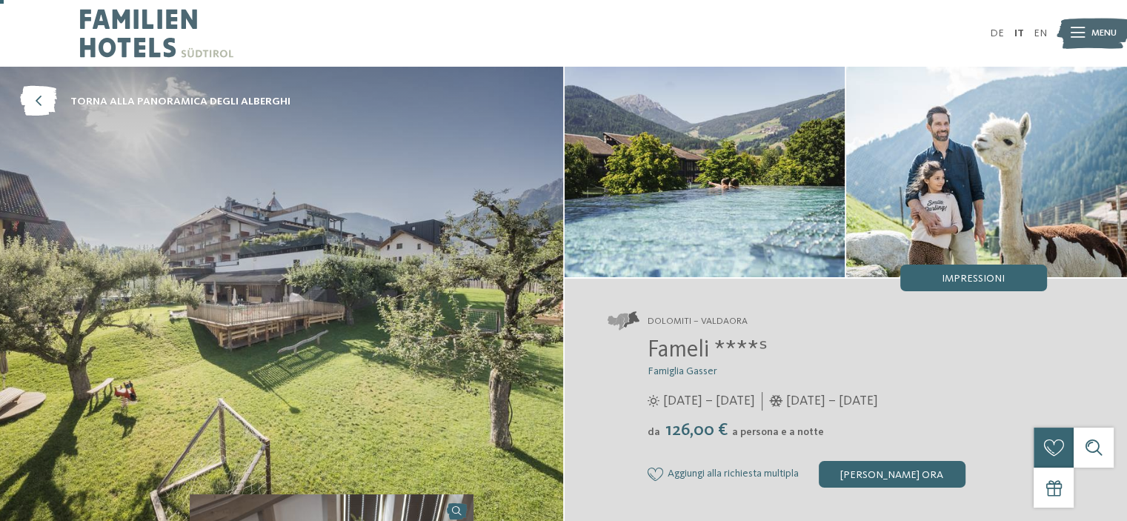
scroll to position [148, 0]
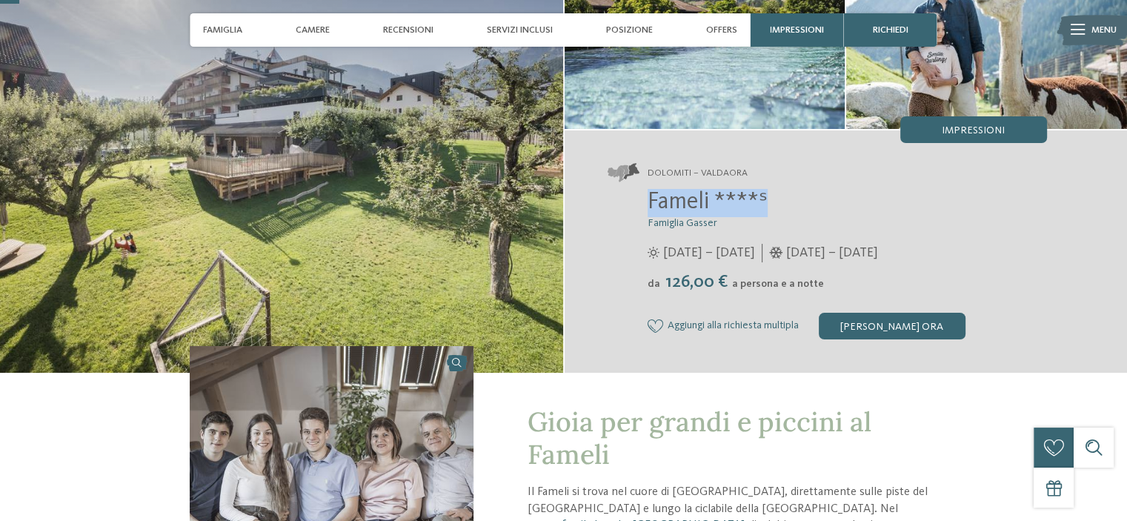
copy span "Fameli ****ˢ"
drag, startPoint x: 640, startPoint y: 200, endPoint x: 785, endPoint y: 198, distance: 144.5
click at [785, 198] on div "Fameli ****ˢ Famiglia Gasser 28/05/2025 – 02/11/2025 05/12/2025 – 12/04/2026 da" at bounding box center [827, 264] width 439 height 150
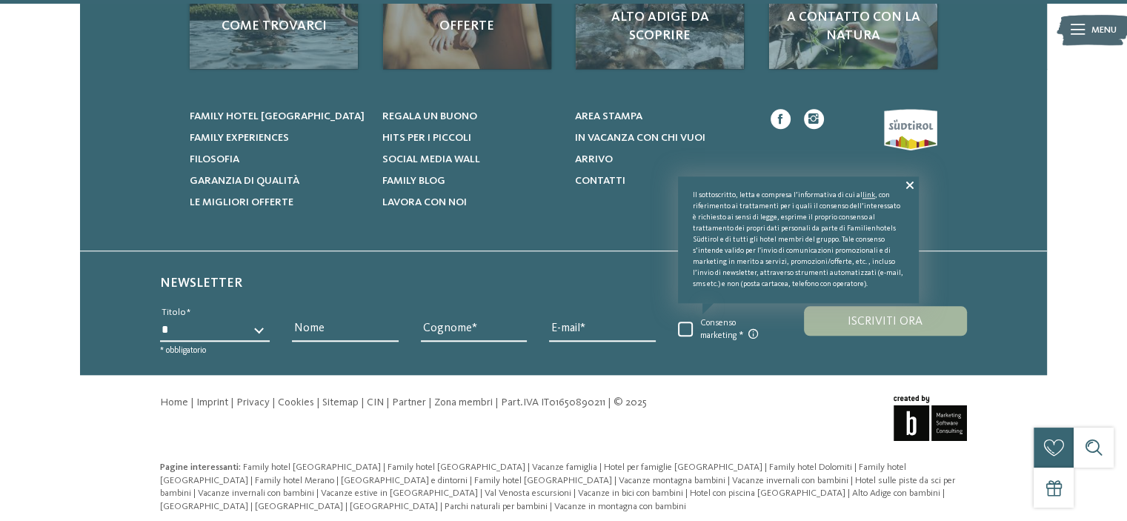
scroll to position [1518, 0]
